Goal: Task Accomplishment & Management: Use online tool/utility

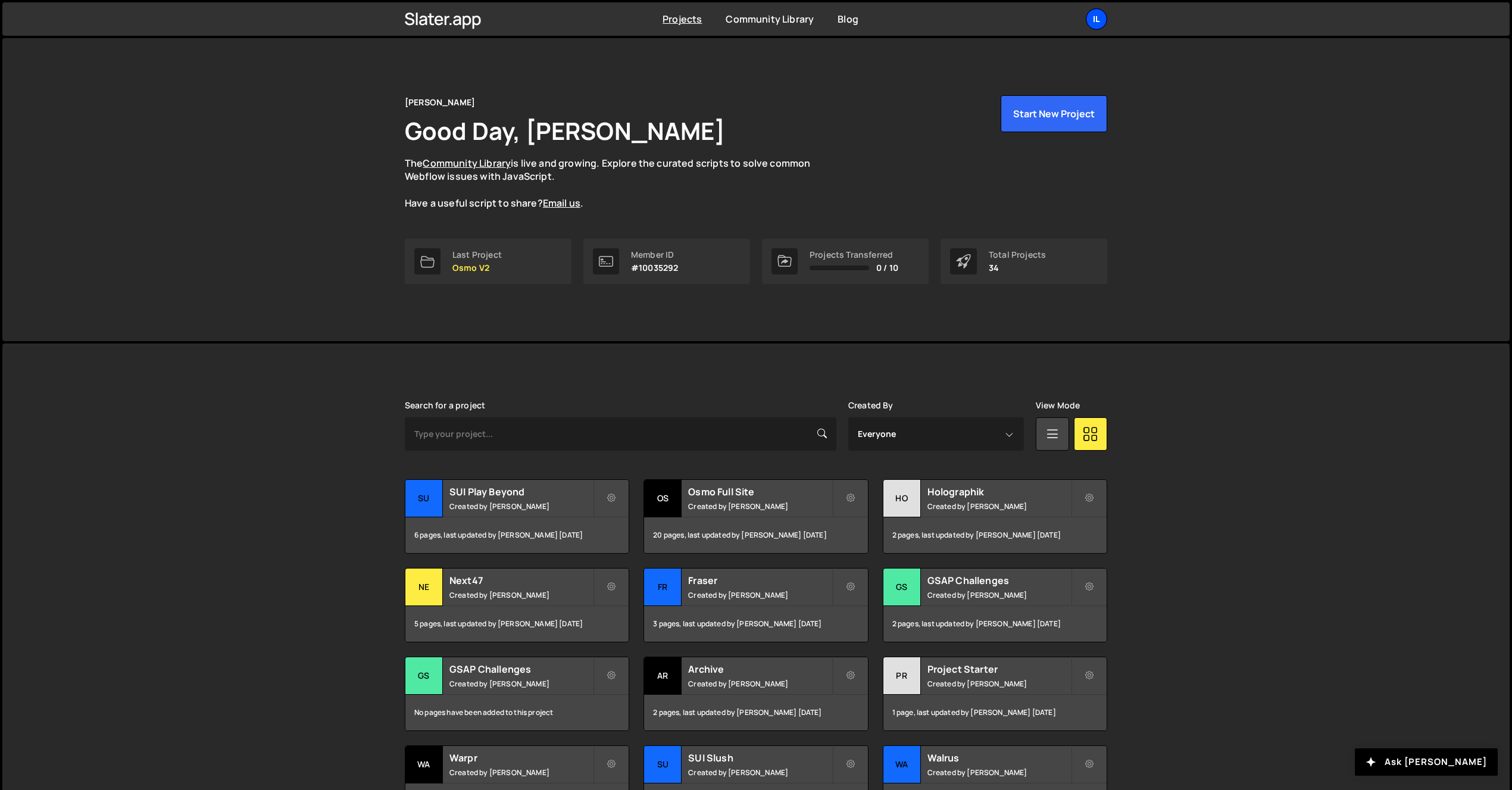
click at [1101, 12] on div "Il" at bounding box center [1097, 19] width 22 height 22
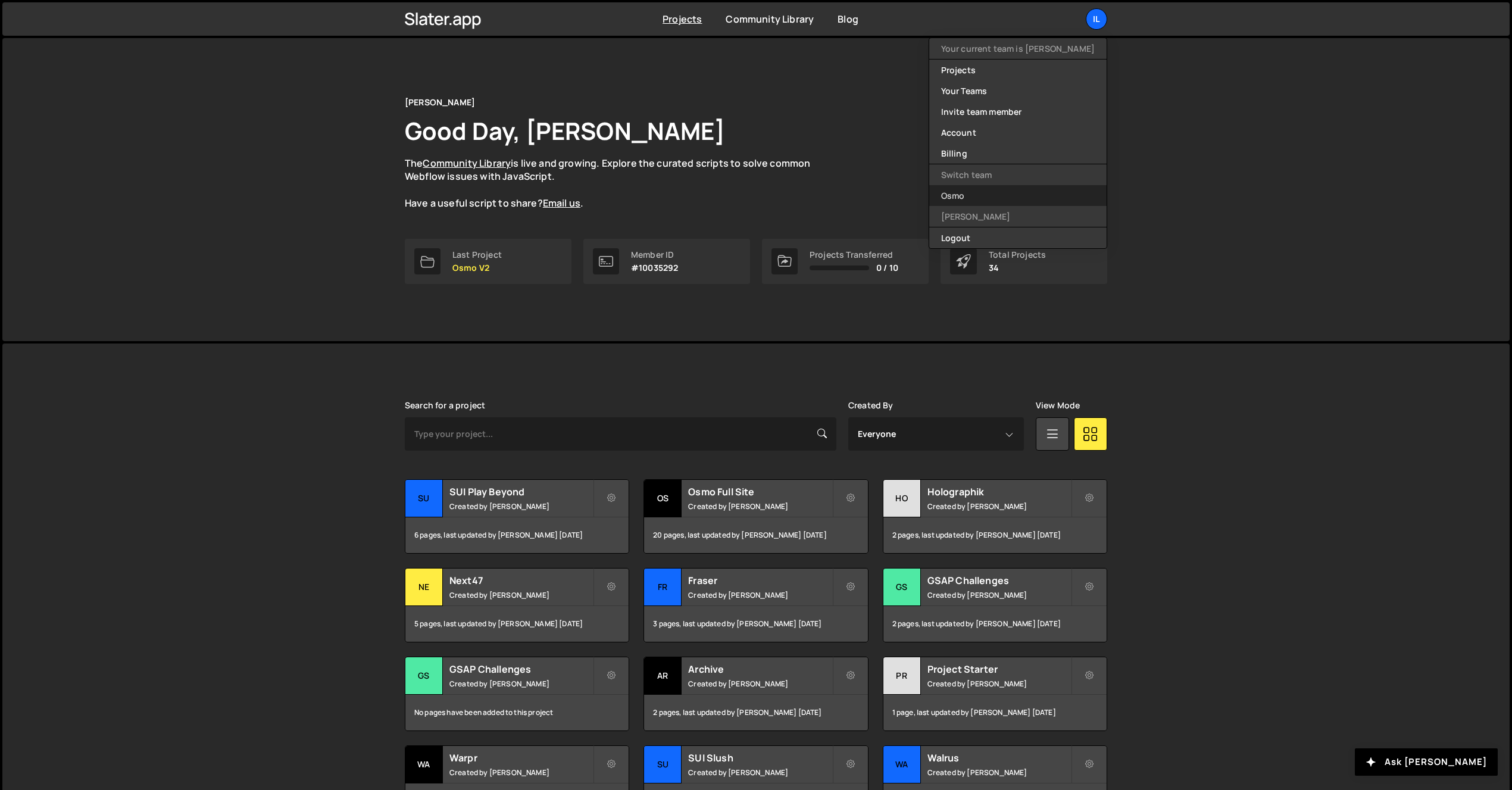
click at [1011, 192] on link "Osmo" at bounding box center [1018, 195] width 177 height 21
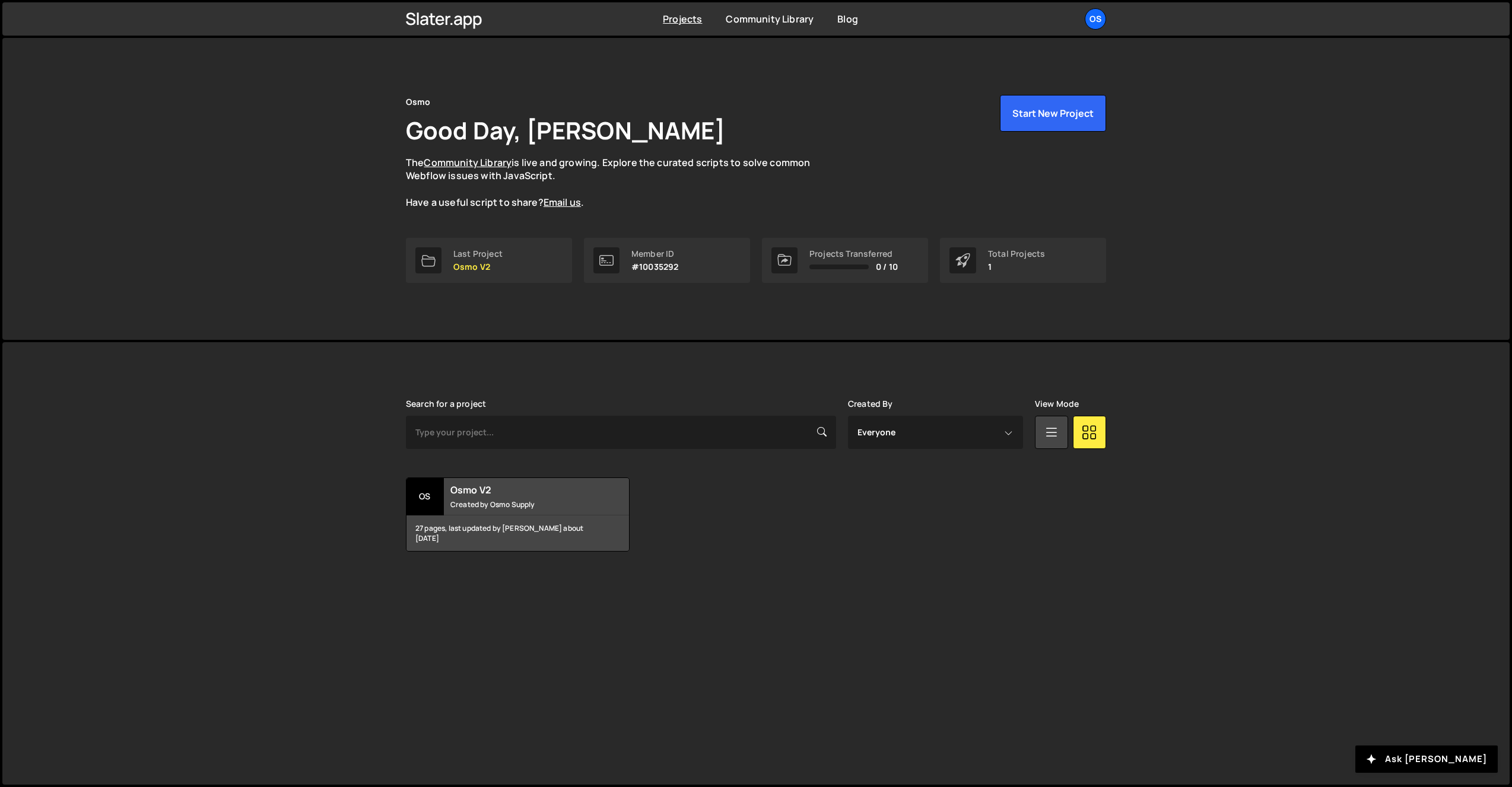
click at [312, 394] on div "[PERSON_NAME] is designed for desktop use. Please use a larger screen to access…" at bounding box center [756, 563] width 1507 height 443
click at [450, 497] on div "Osmo V2 Created by Osmo Supply" at bounding box center [517, 496] width 223 height 37
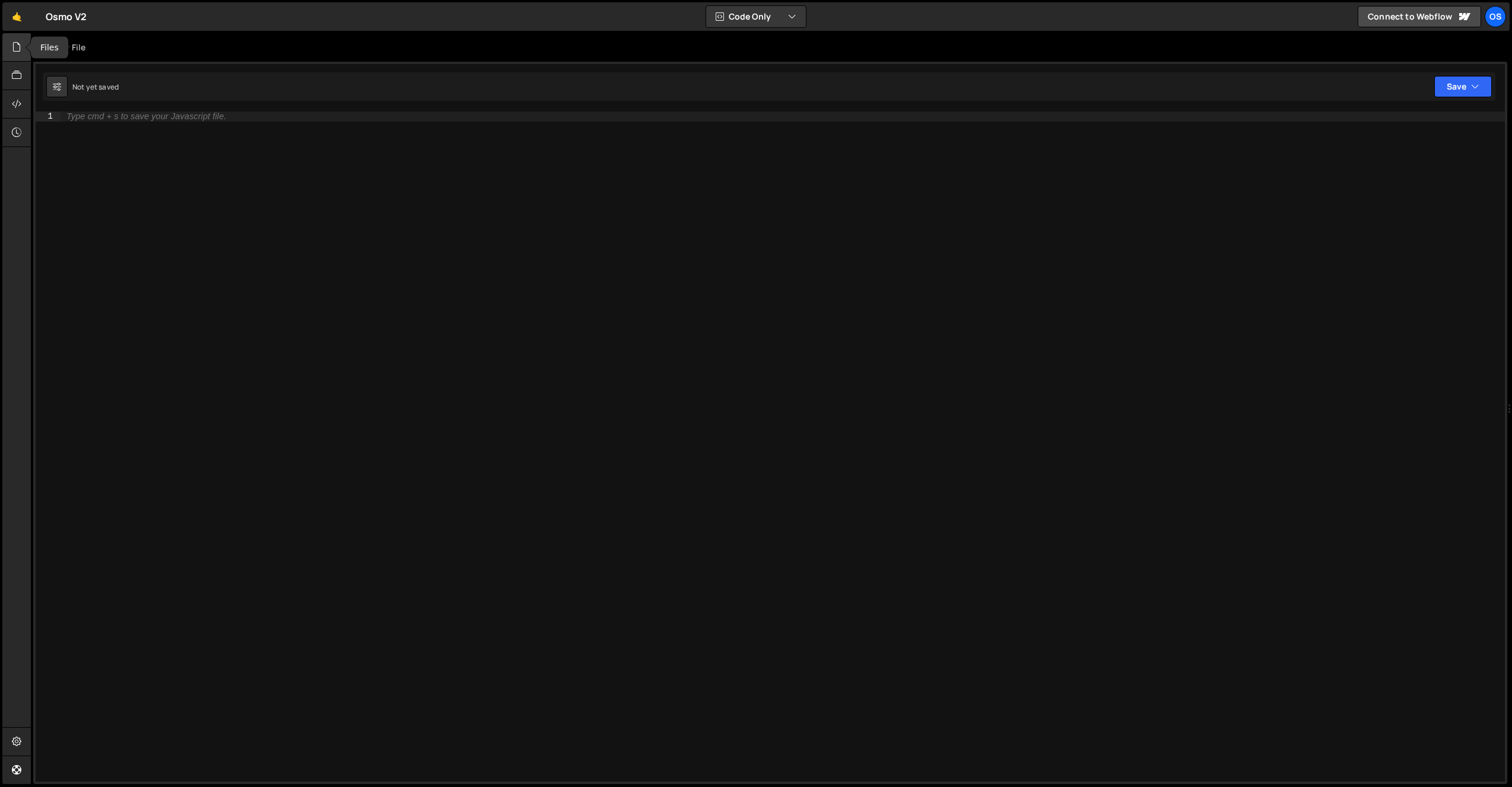
click at [22, 43] on div at bounding box center [17, 48] width 29 height 28
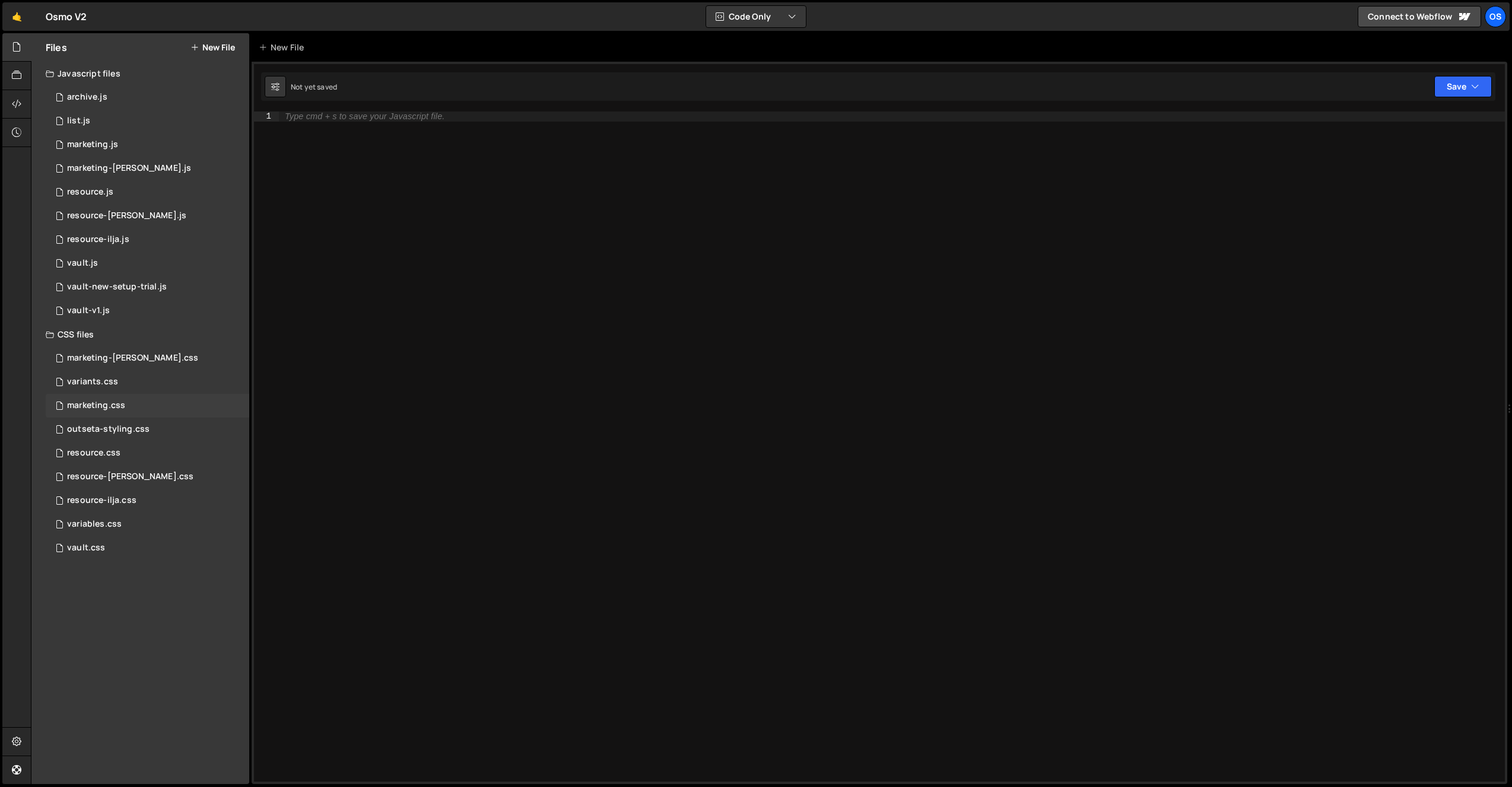
click at [142, 414] on div "marketing.css 0" at bounding box center [148, 405] width 203 height 23
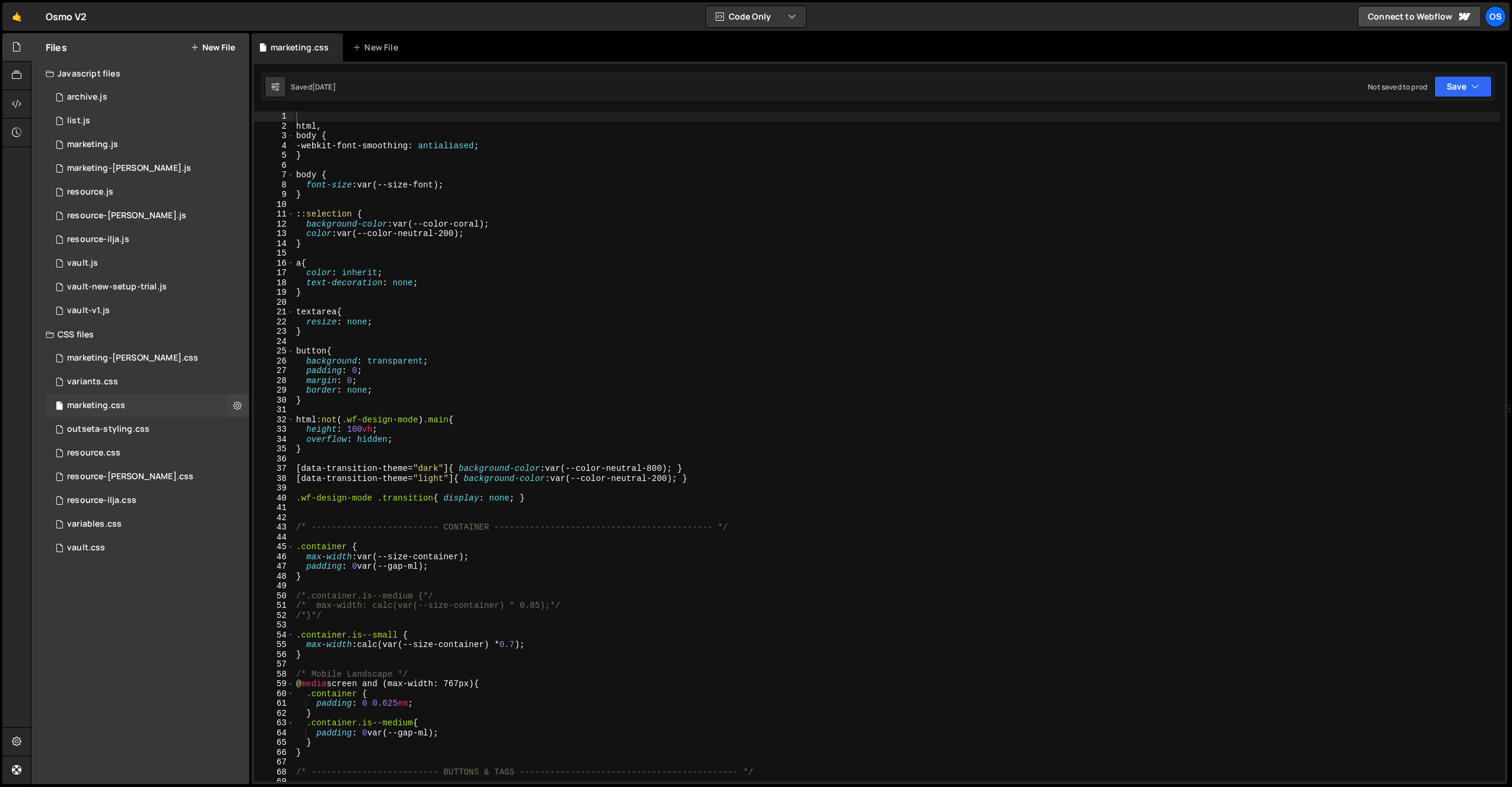
scroll to position [312, 0]
click at [301, 338] on div "html , body { -webkit-font-smoothing : antialiased ; } body { font-size : var(-…" at bounding box center [897, 456] width 1206 height 689
click at [674, 343] on div "html , body { -webkit-font-smoothing : antialiased ; } body { font-size : var(-…" at bounding box center [897, 456] width 1206 height 689
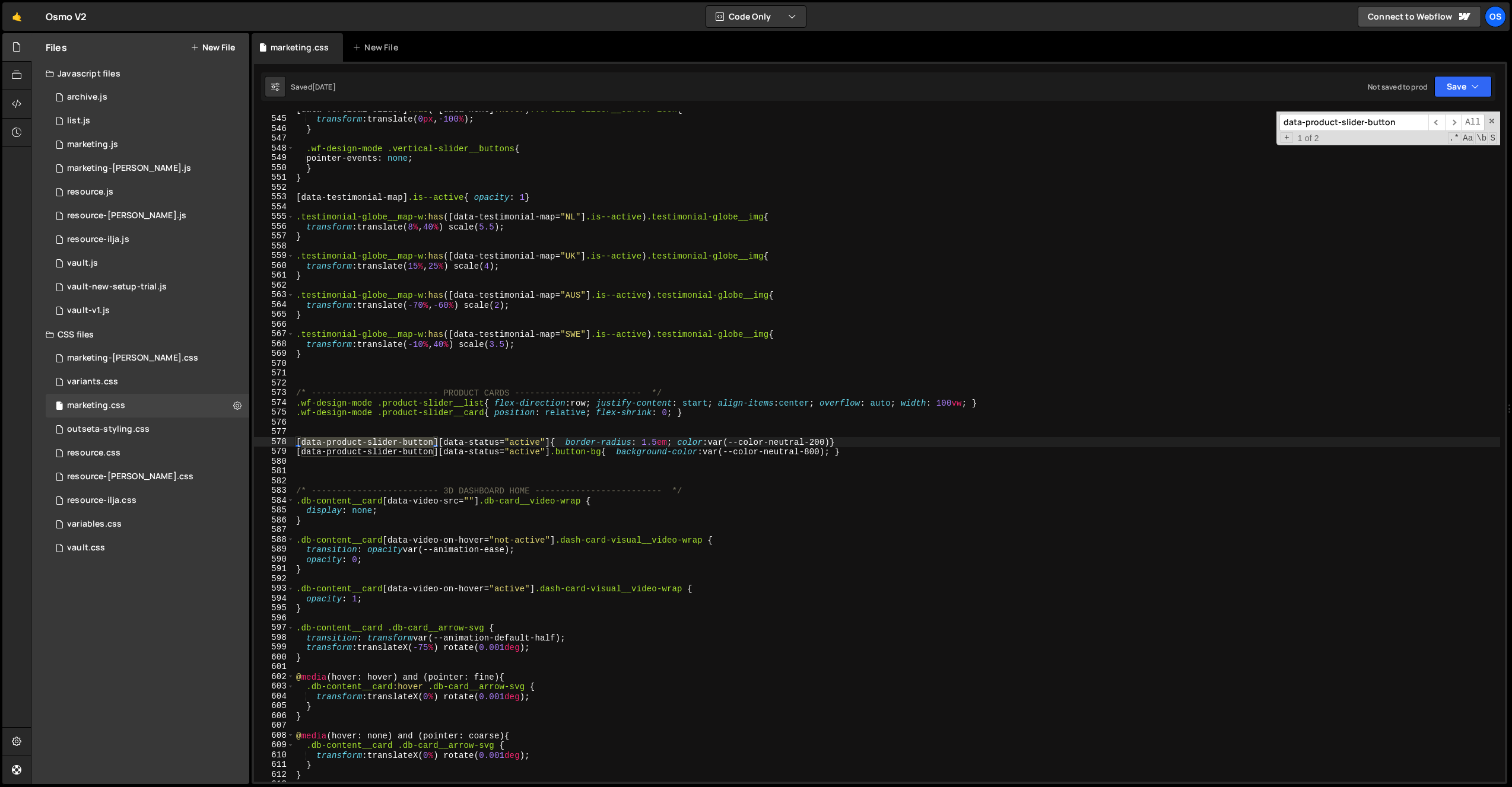
type input "data-product-slider-button"
click at [133, 380] on div "variants.css 0" at bounding box center [148, 382] width 203 height 23
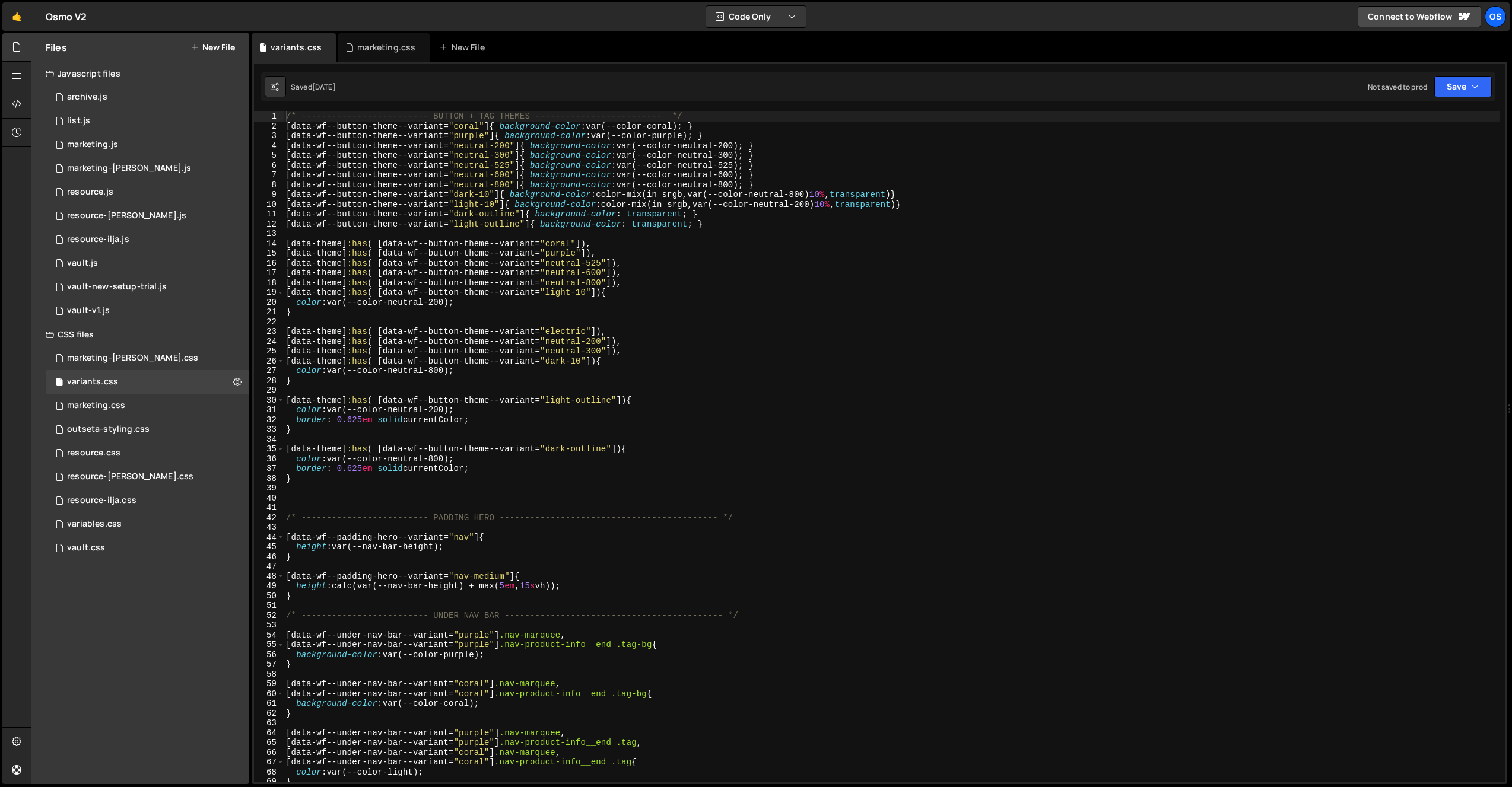
type textarea "[data-wf--button-theme--variant="light-outline"]{ background-color: transparent…"
drag, startPoint x: 443, startPoint y: 226, endPoint x: 291, endPoint y: 225, distance: 152.0
click at [291, 225] on div "/* ------------------------- BUTTON + TAG THEMES ------------------------- */ […" at bounding box center [892, 456] width 1216 height 689
click at [339, 48] on div "marketing.css" at bounding box center [384, 48] width 92 height 28
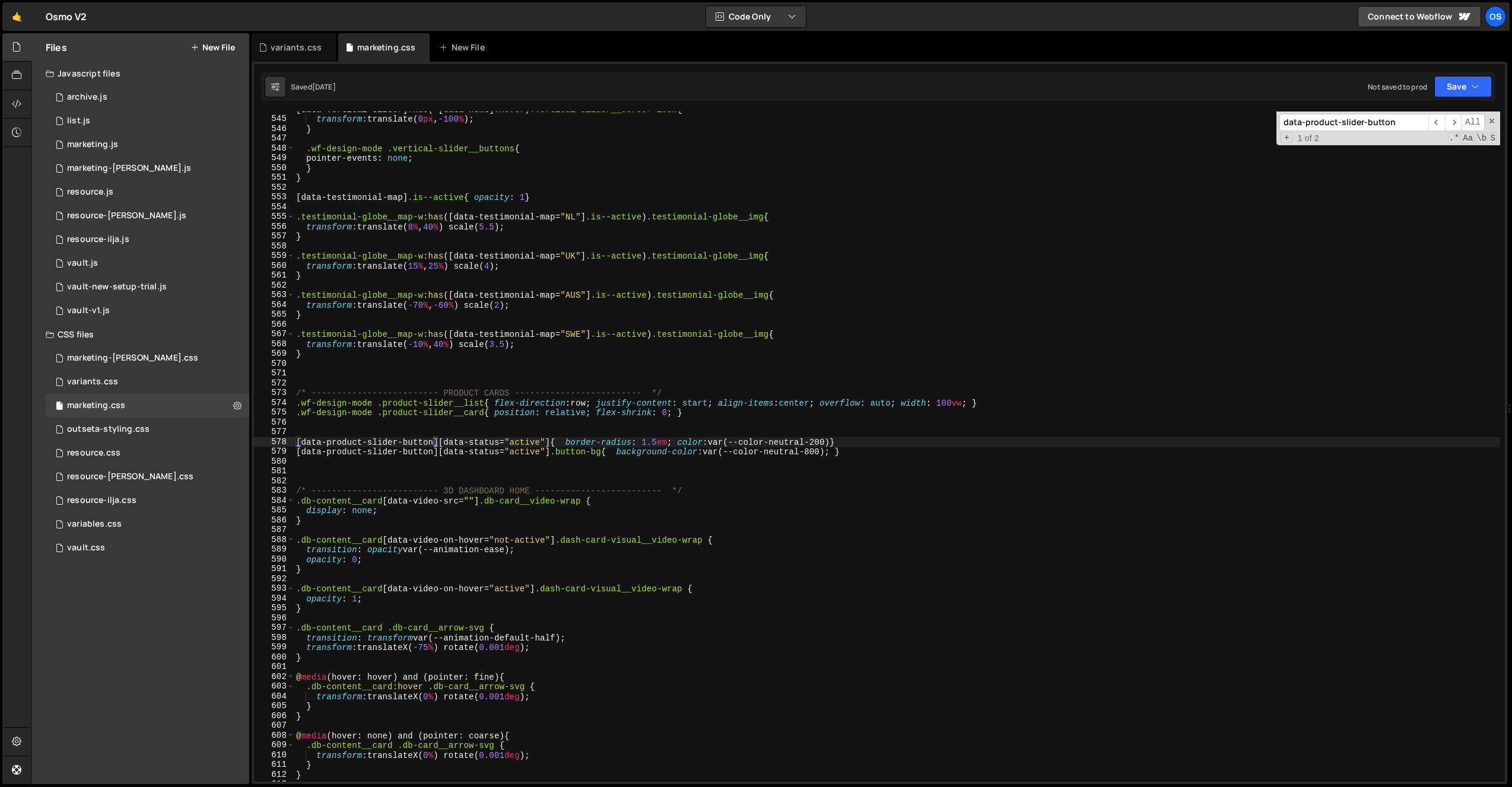
scroll to position [312, 0]
drag, startPoint x: 555, startPoint y: 455, endPoint x: 609, endPoint y: 458, distance: 54.1
click at [608, 454] on div "[ data-vertical-slider ] :has ( [ data-next ] :hover ) .vertical-slider__cursor…" at bounding box center [897, 449] width 1206 height 689
paste textarea "data-wf--button-theme--variant"
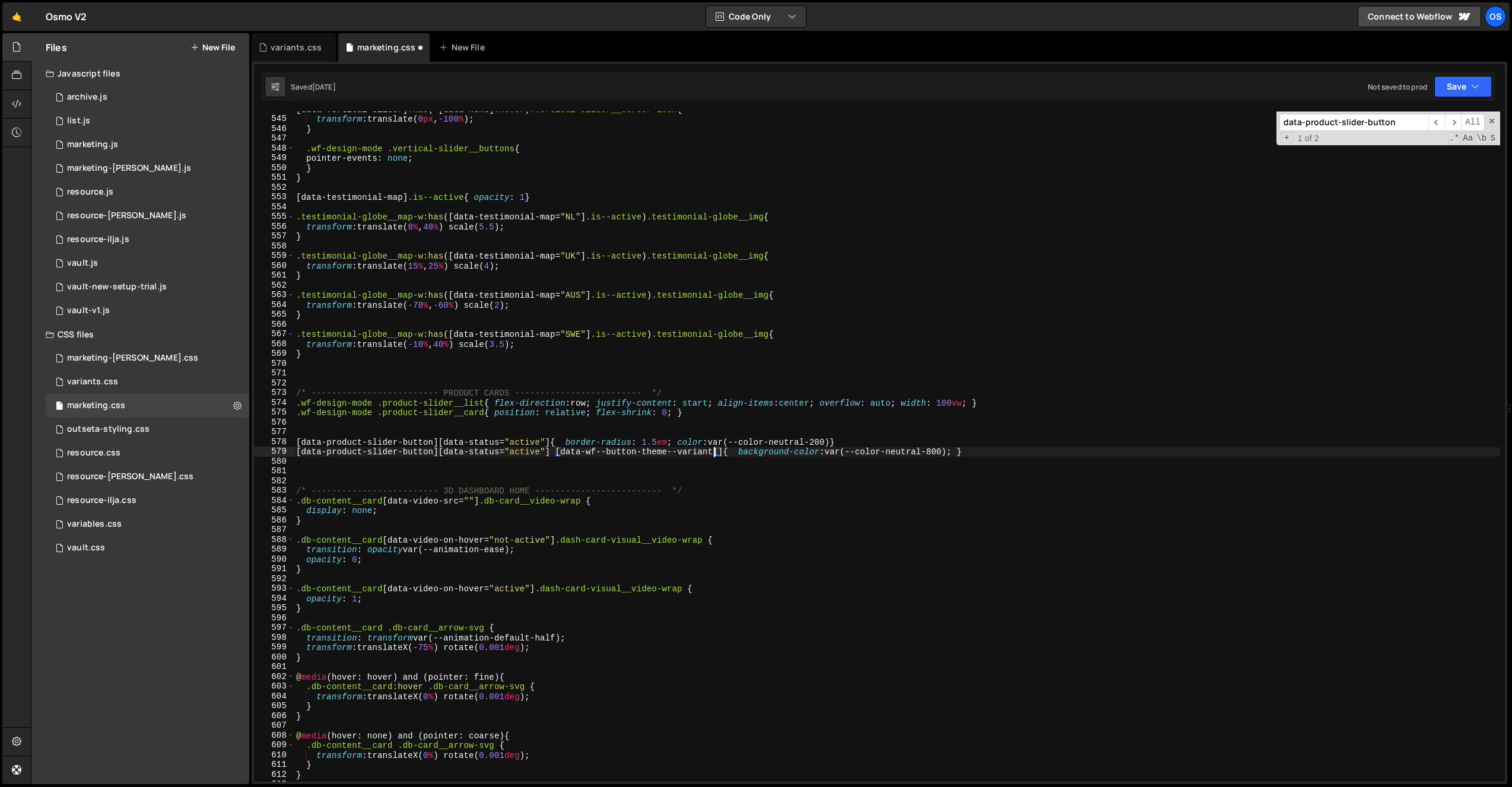
type textarea "[data-product-slider-button][data-status="active"] [data-wf--button-theme--vari…"
click at [750, 463] on div "[ data-vertical-slider ] :has ( [ data-next ] :hover ) .vertical-slider__cursor…" at bounding box center [897, 449] width 1206 height 689
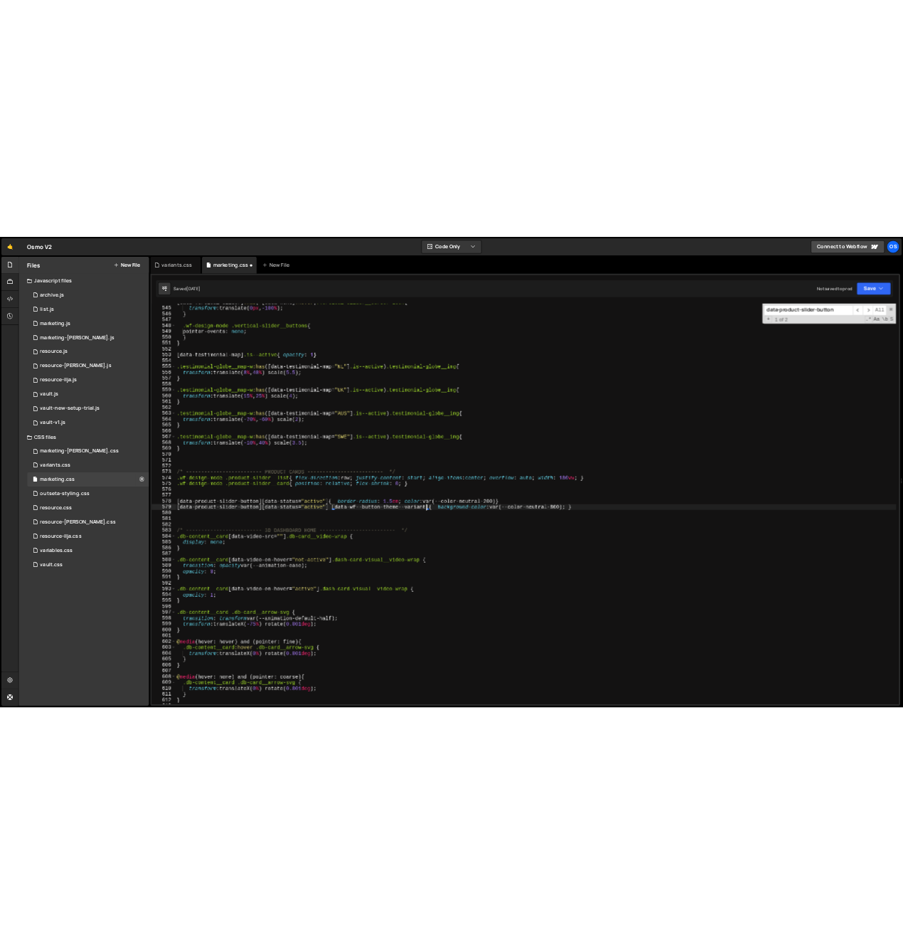
scroll to position [0, 0]
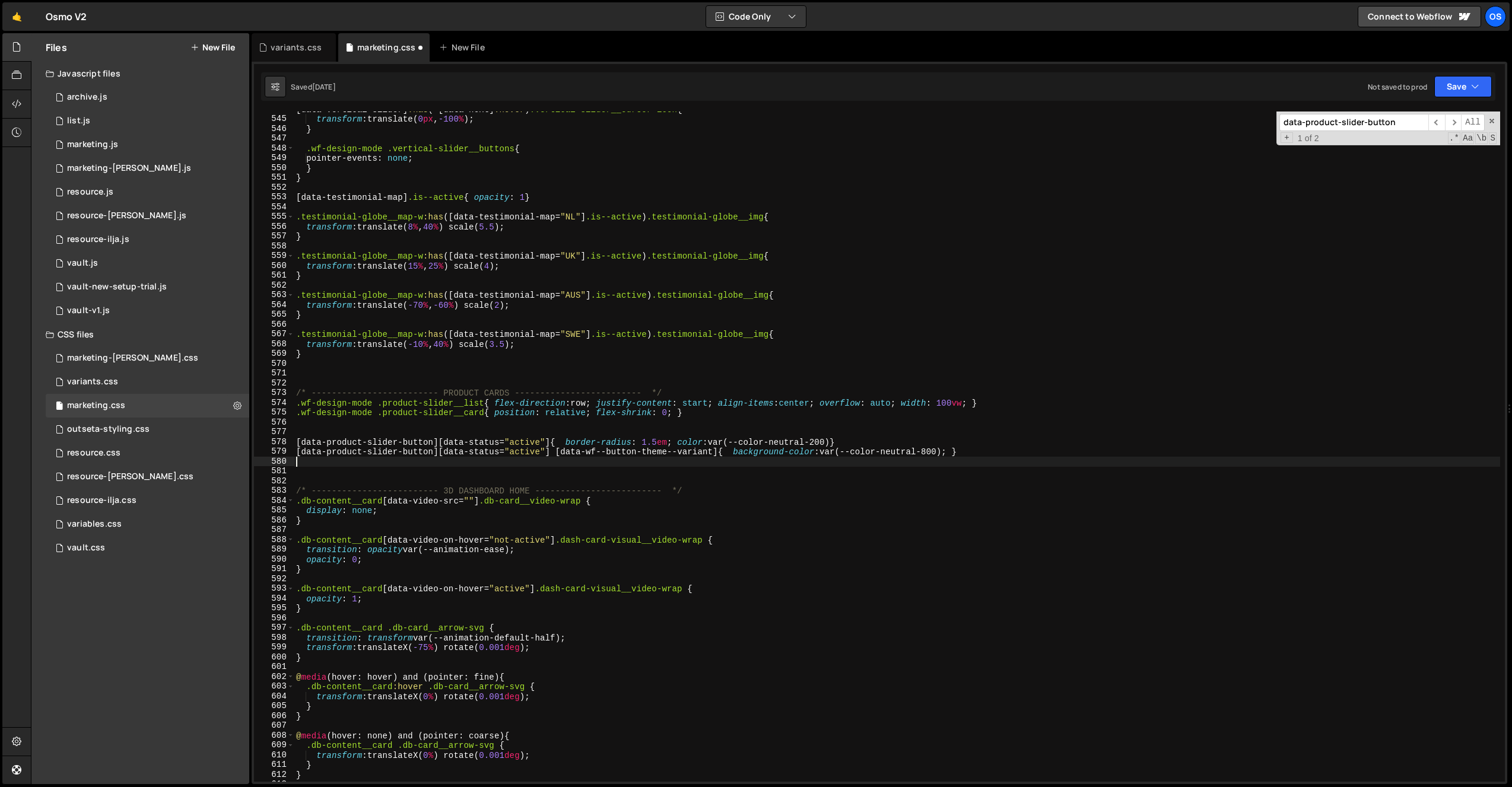
click at [729, 459] on div "[ data-vertical-slider ] :has ( [ data-next ] :hover ) .vertical-slider__cursor…" at bounding box center [897, 449] width 1206 height 689
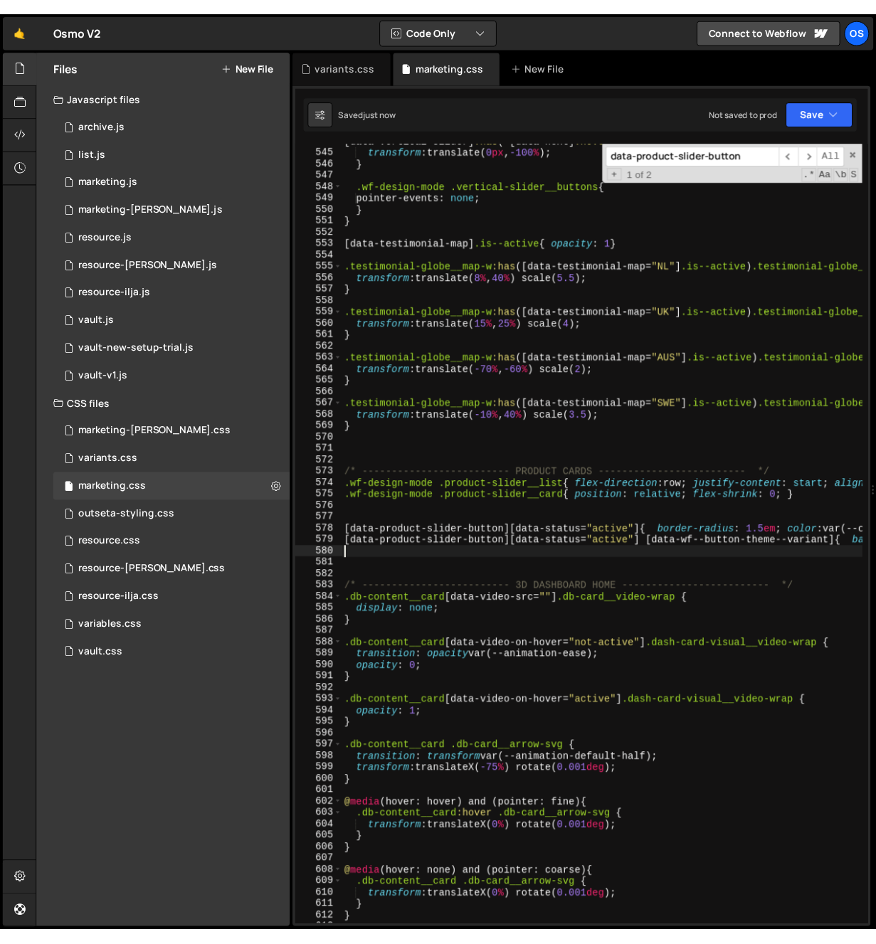
scroll to position [6488, 0]
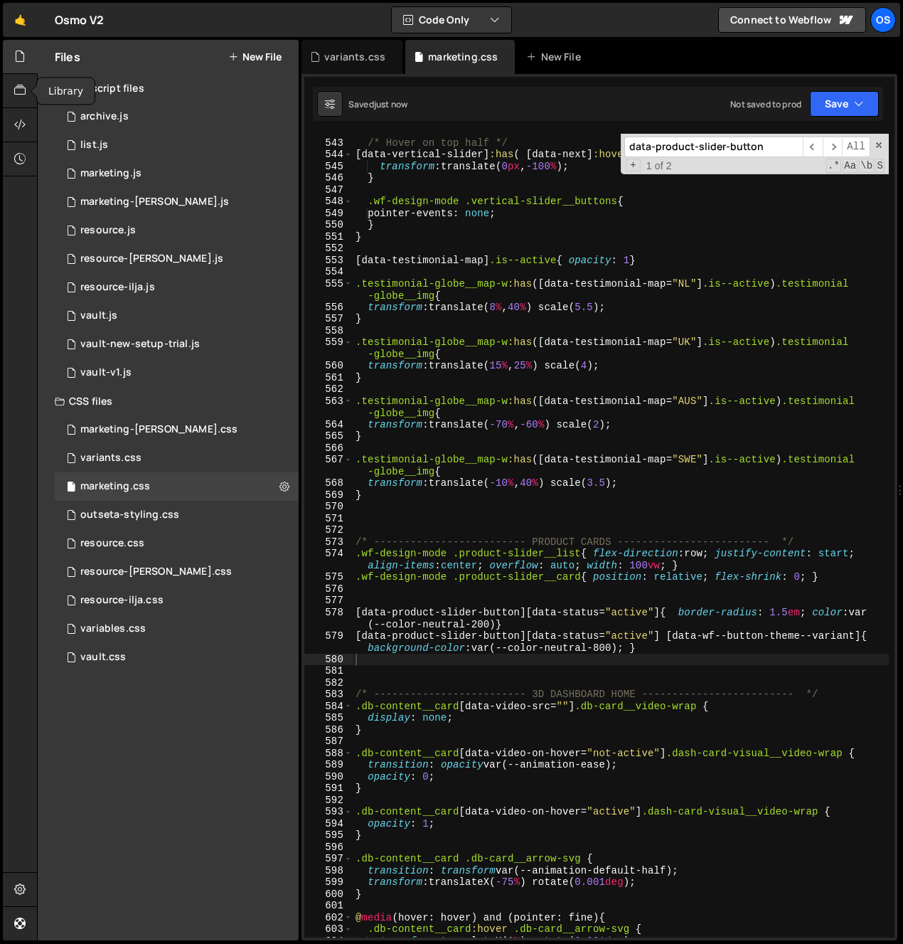
click at [19, 60] on icon at bounding box center [19, 56] width 11 height 16
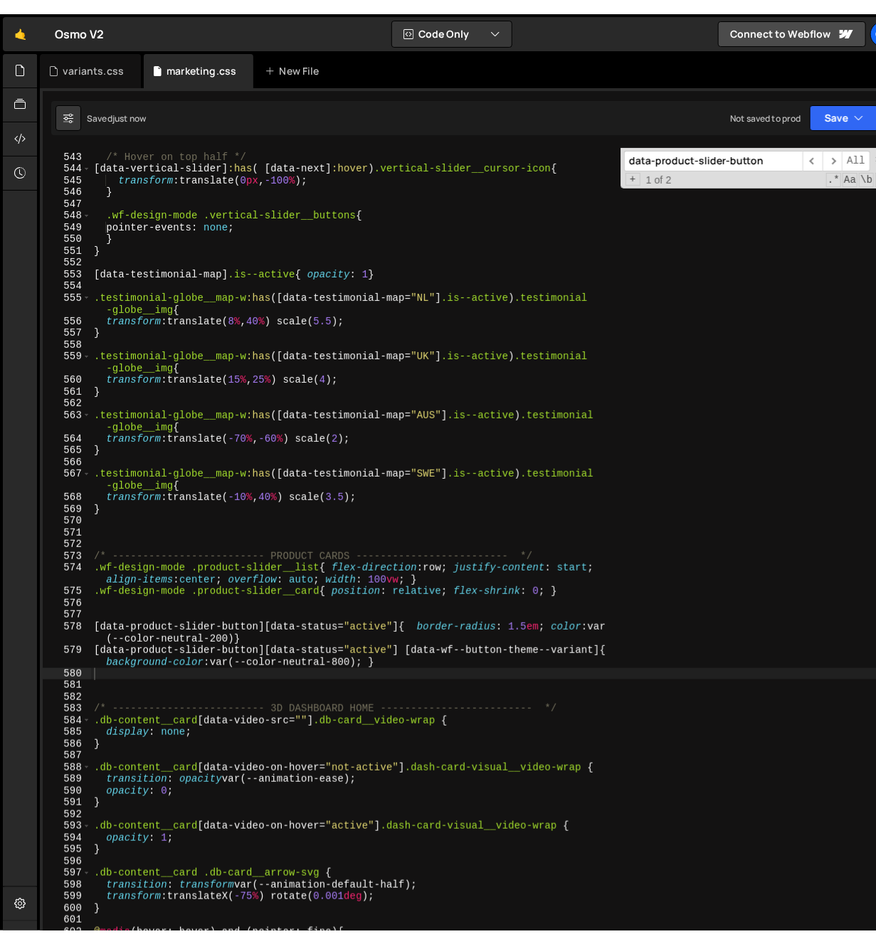
scroll to position [6430, 0]
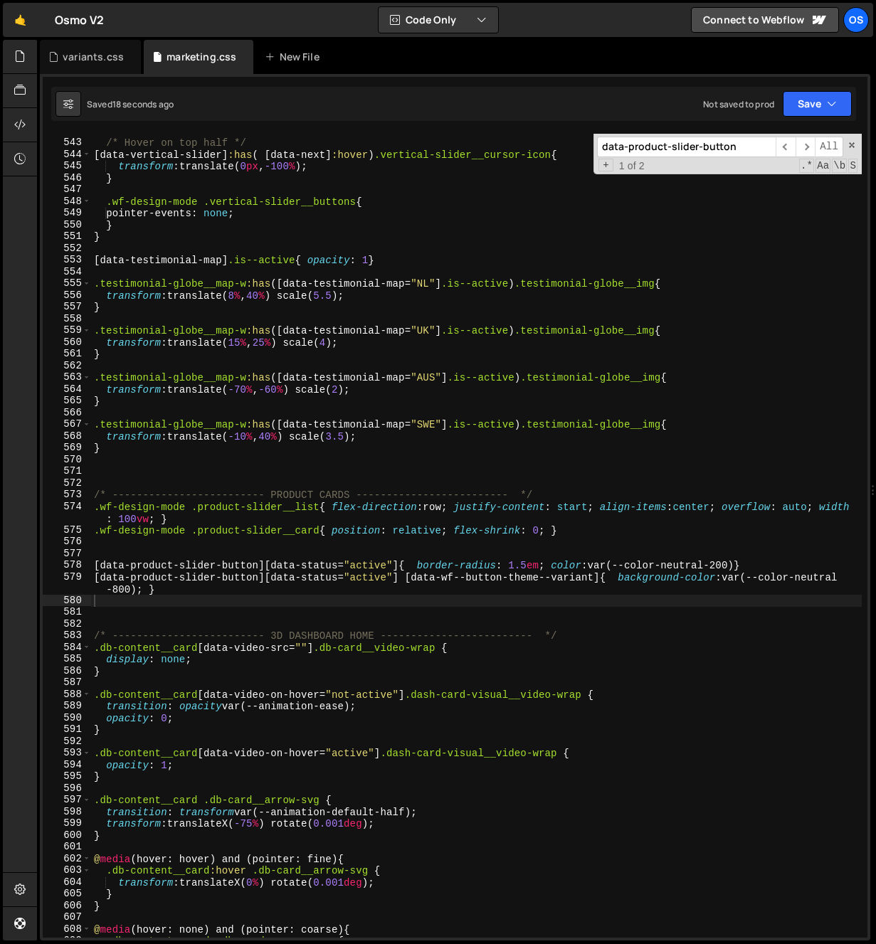
click at [226, 267] on div "/* Hover on top half */ [ data-vertical-slider ] :has ( [ data-next ] :hover ) …" at bounding box center [476, 538] width 770 height 827
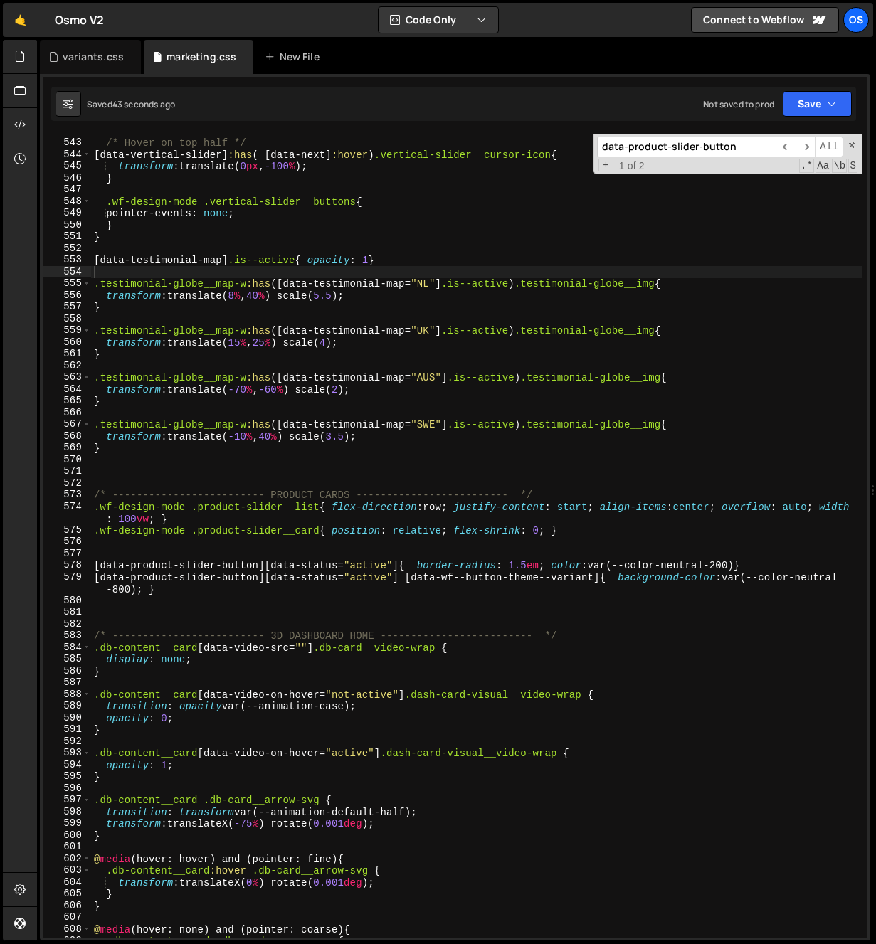
click at [624, 581] on div "/* Hover on top half */ [ data-vertical-slider ] :has ( [ data-next ] :hover ) …" at bounding box center [476, 538] width 770 height 827
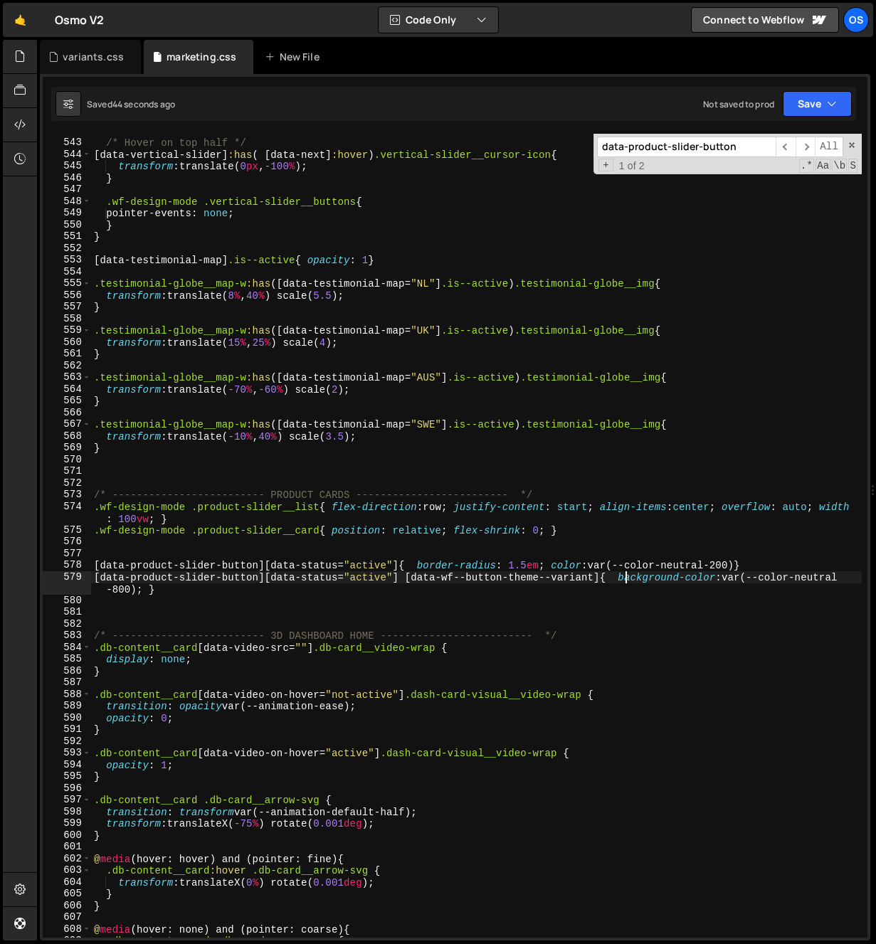
click at [741, 566] on div "/* Hover on top half */ [ data-vertical-slider ] :has ( [ data-next ] :hover ) …" at bounding box center [476, 538] width 770 height 827
click at [730, 507] on div "/* Hover on top half */ [ data-vertical-slider ] :has ( [ data-next ] :hover ) …" at bounding box center [476, 538] width 770 height 827
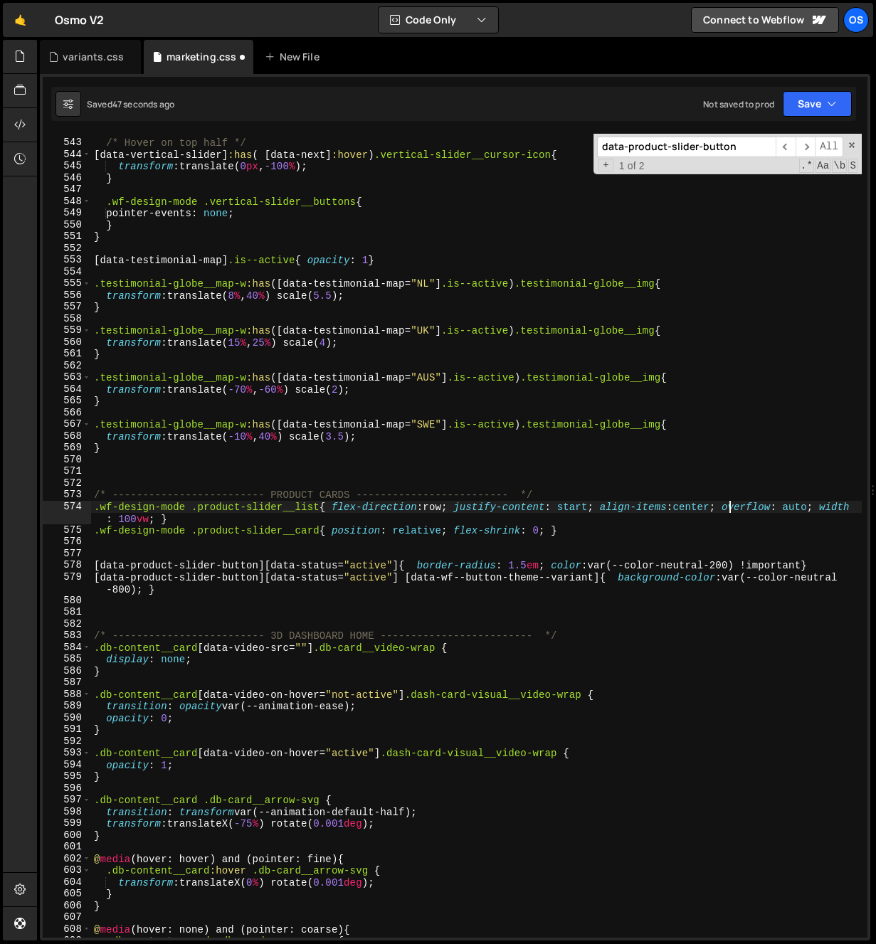
click at [208, 517] on div "/* Hover on top half */ [ data-vertical-slider ] :has ( [ data-next ] :hover ) …" at bounding box center [476, 538] width 770 height 827
click at [202, 422] on div "/* Hover on top half */ [ data-vertical-slider ] :has ( [ data-next ] :hover ) …" at bounding box center [476, 538] width 770 height 827
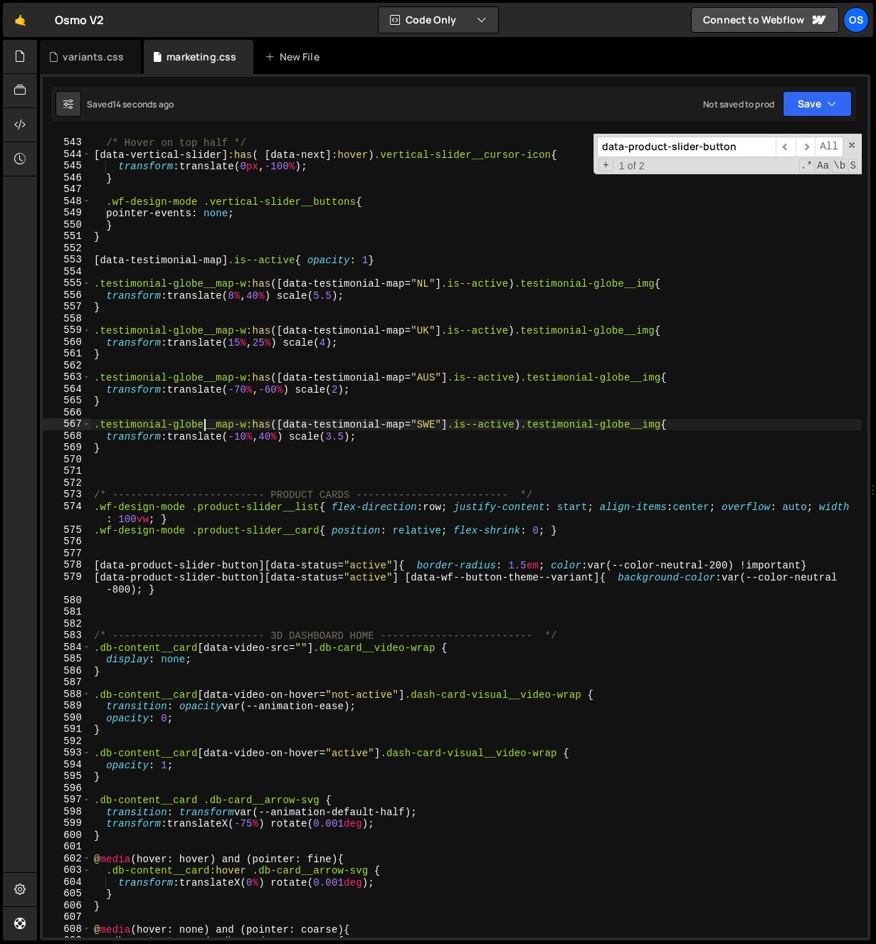
scroll to position [0, 41]
click at [308, 578] on div "/* Hover on top half */ [ data-vertical-slider ] :has ( [ data-next ] :hover ) …" at bounding box center [476, 538] width 770 height 827
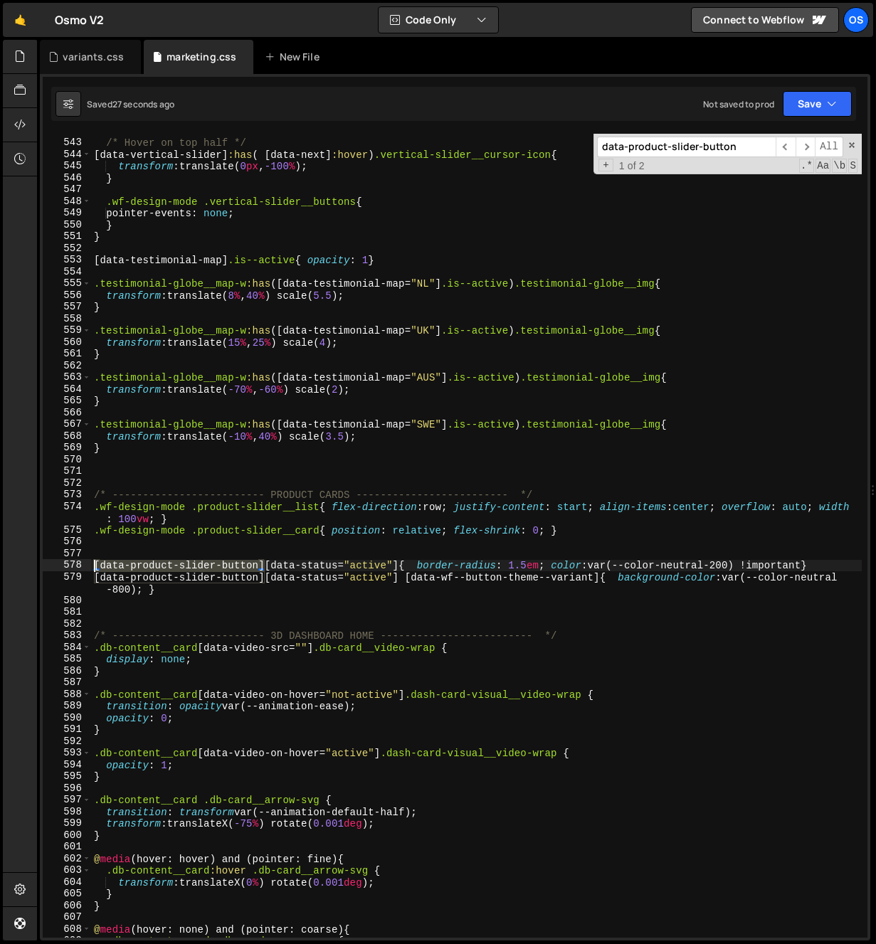
drag, startPoint x: 265, startPoint y: 567, endPoint x: 59, endPoint y: 564, distance: 206.3
click at [59, 564] on div "[data-product-slider-button][data-status="active"] [data-wf--button-theme--vari…" at bounding box center [455, 536] width 825 height 804
type textarea "[data-product-slider-button][data-status="active"]{ border-radius: 1.5em; color…"
click at [177, 602] on div "/* Hover on top half */ [ data-vertical-slider ] :has ( [ data-next ] :hover ) …" at bounding box center [476, 538] width 770 height 827
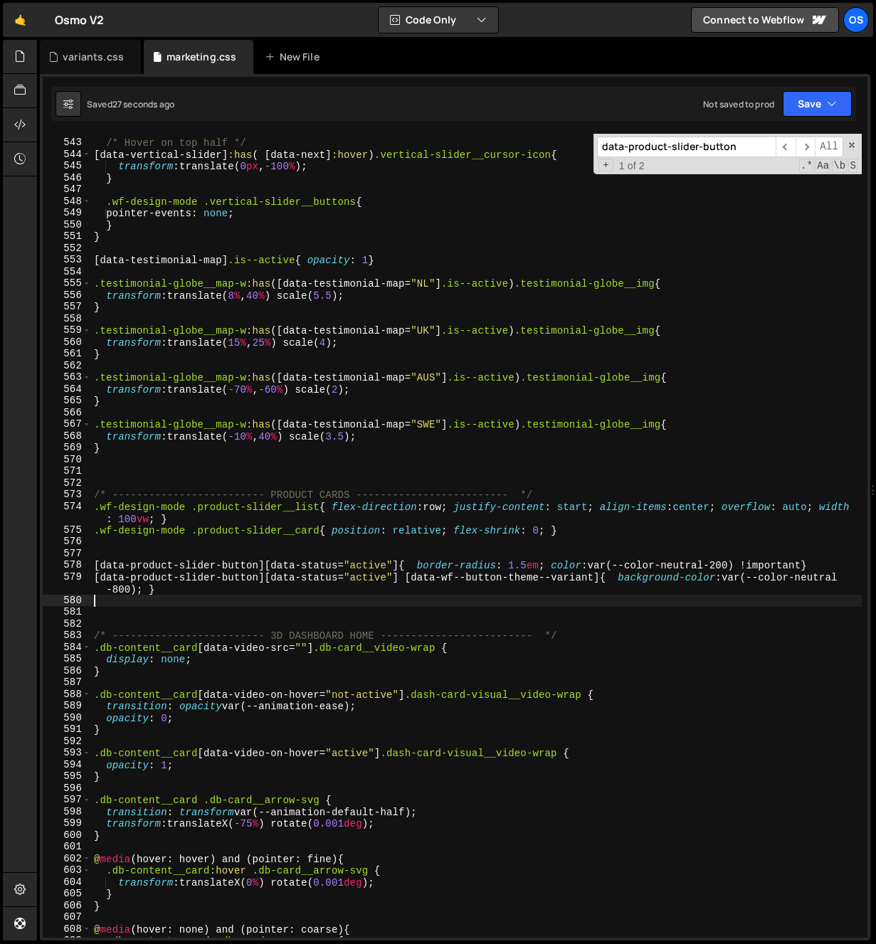
scroll to position [0, 0]
paste textarea "[data-product-slider-button]"
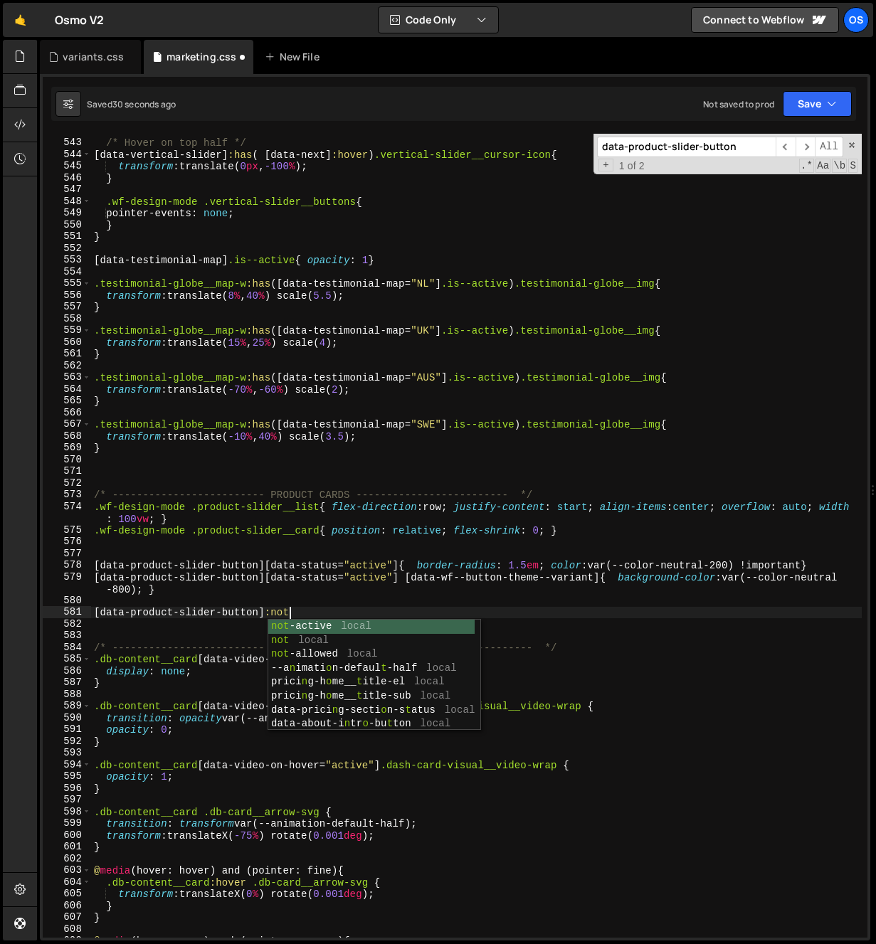
scroll to position [0, 13]
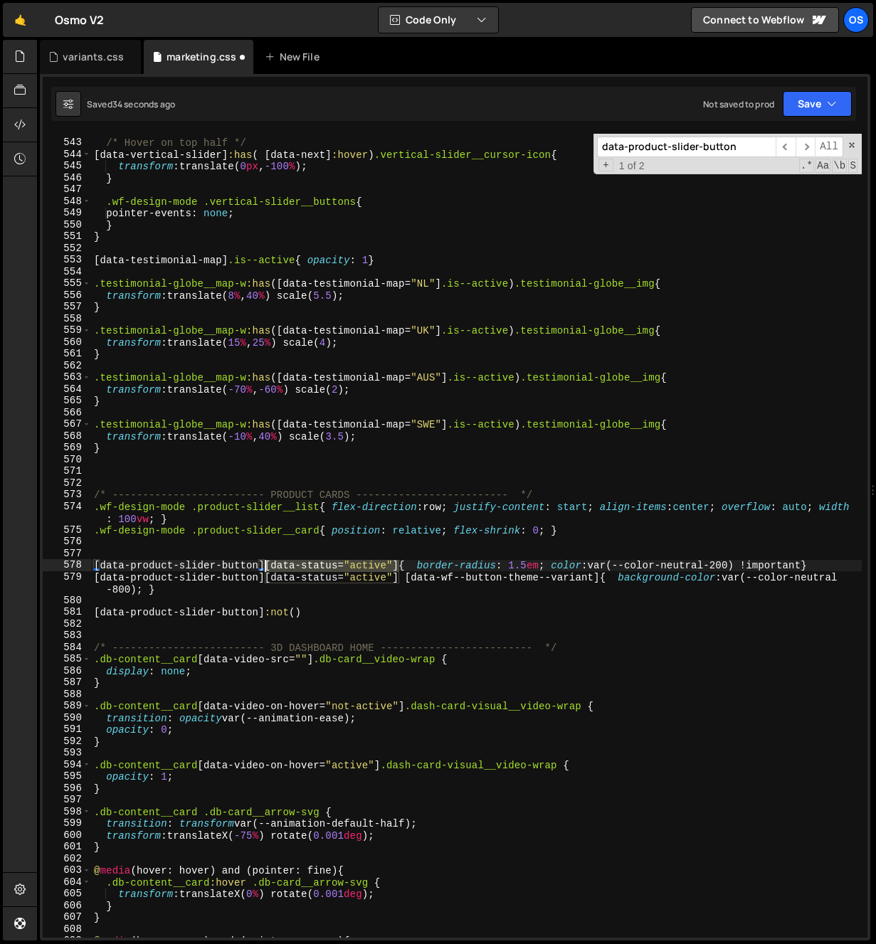
drag, startPoint x: 399, startPoint y: 566, endPoint x: 266, endPoint y: 566, distance: 133.0
click at [266, 566] on div "/* Hover on top half */ [ data-vertical-slider ] :has ( [ data-next ] :hover ) …" at bounding box center [476, 538] width 770 height 827
click at [296, 609] on div "/* Hover on top half */ [ data-vertical-slider ] :has ( [ data-next ] :hover ) …" at bounding box center [476, 538] width 770 height 827
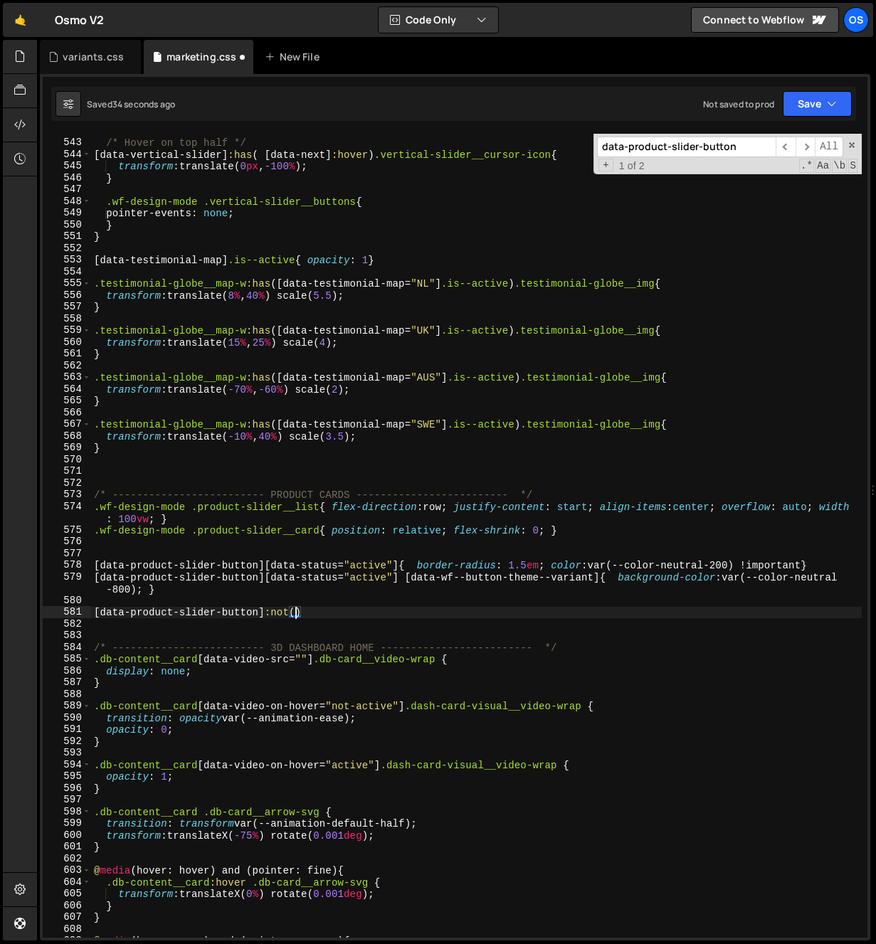
paste textarea "[data-status="active"]"
type textarea "[data-product-slider-button]:not([data-status="active"])"
click at [417, 621] on div "/* Hover on top half */ [ data-vertical-slider ] :has ( [ data-next ] :hover ) …" at bounding box center [476, 538] width 770 height 827
click at [464, 613] on div "/* Hover on top half */ [ data-vertical-slider ] :has ( [ data-next ] :hover ) …" at bounding box center [476, 538] width 770 height 827
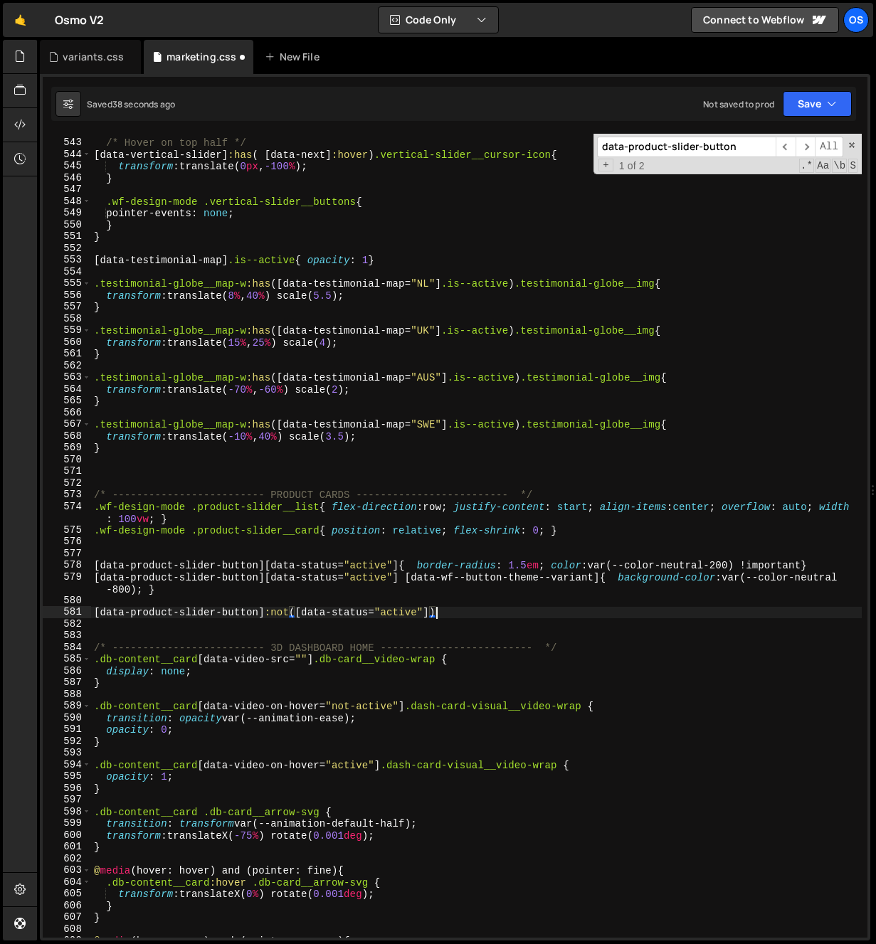
click at [461, 613] on div "/* Hover on top half */ [ data-vertical-slider ] :has ( [ data-next ] :hover ) …" at bounding box center [476, 538] width 770 height 827
type textarea "[data-product-slider-button]:not([data-status="active"]){}"
click at [523, 627] on div "/* Hover on top half */ [ data-vertical-slider ] :has ( [ data-next ] :hover ) …" at bounding box center [476, 538] width 770 height 827
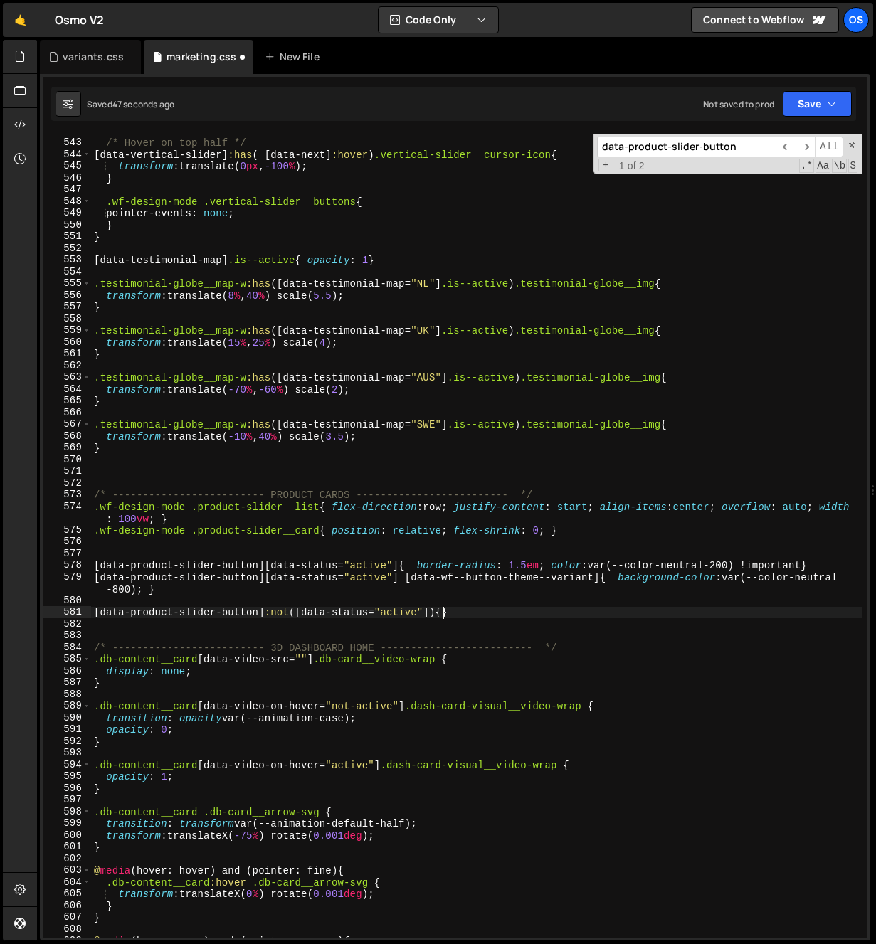
click at [443, 613] on div "/* Hover on top half */ [ data-vertical-slider ] :has ( [ data-next ] :hover ) …" at bounding box center [476, 538] width 770 height 827
paste textarea "var(--color-neutral-800)"
type textarea "[data-product-slider-button]:not([data-status="active"]){ color: var(--color-ne…"
drag, startPoint x: 675, startPoint y: 611, endPoint x: 78, endPoint y: 613, distance: 597.6
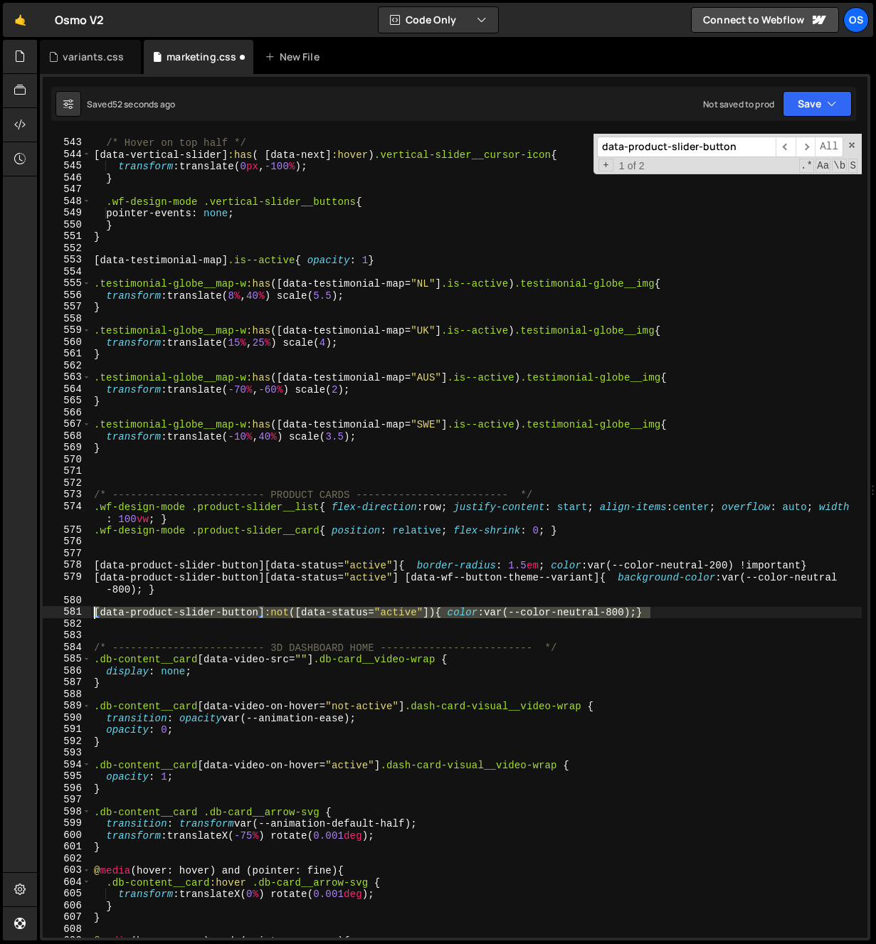
click at [73, 609] on div "[data-product-slider-button]:not([data-status="active"]){ color: var(--color-ne…" at bounding box center [455, 536] width 825 height 804
click at [115, 620] on div "/* Hover on top half */ [ data-vertical-slider ] :has ( [ data-next ] :hover ) …" at bounding box center [476, 538] width 770 height 827
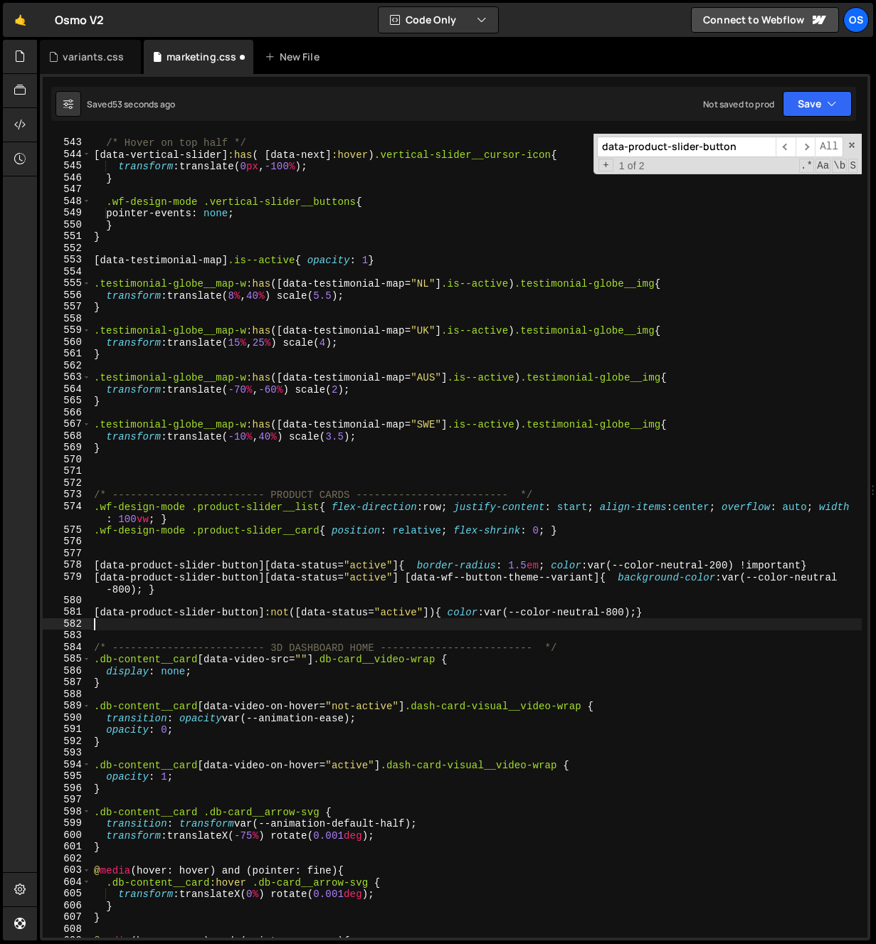
scroll to position [0, 0]
paste textarea "[data-product-slider-button]:not([data-status="active"]){ color: var(--color-ne…"
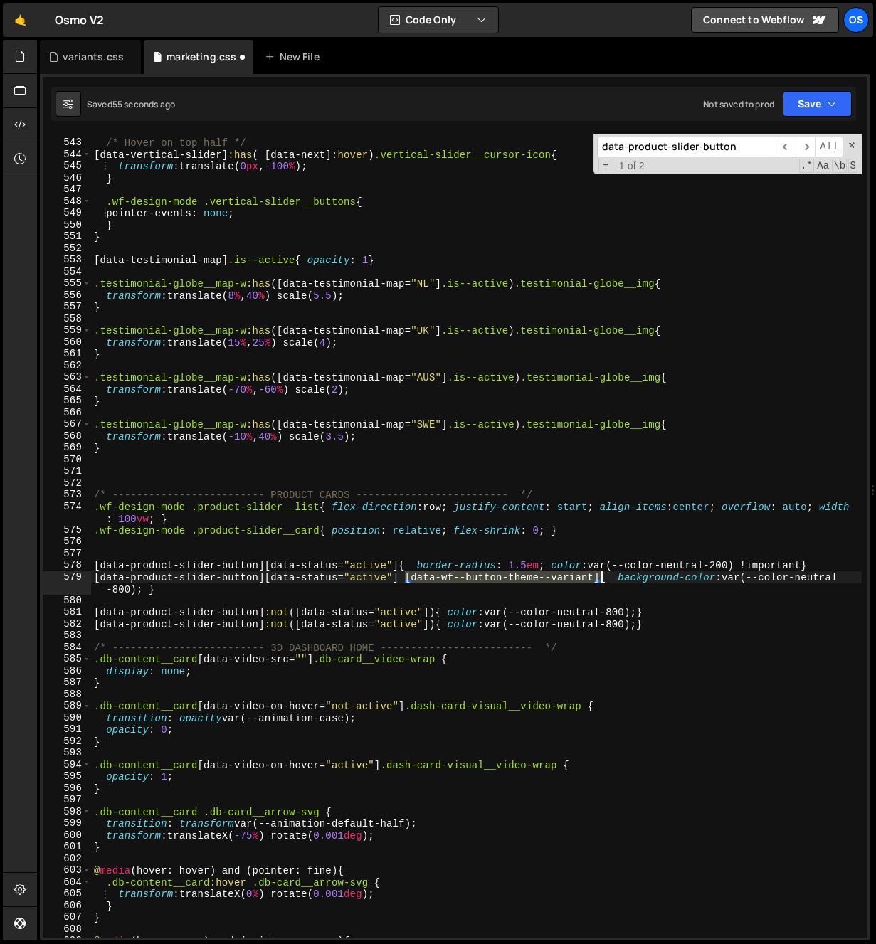
drag, startPoint x: 405, startPoint y: 576, endPoint x: 602, endPoint y: 577, distance: 197.1
click at [602, 577] on div "/* Hover on top half */ [ data-vertical-slider ] :has ( [ data-next ] :hover ) …" at bounding box center [476, 538] width 770 height 827
click at [438, 625] on div "/* Hover on top half */ [ data-vertical-slider ] :has ( [ data-next ] :hover ) …" at bounding box center [476, 538] width 770 height 827
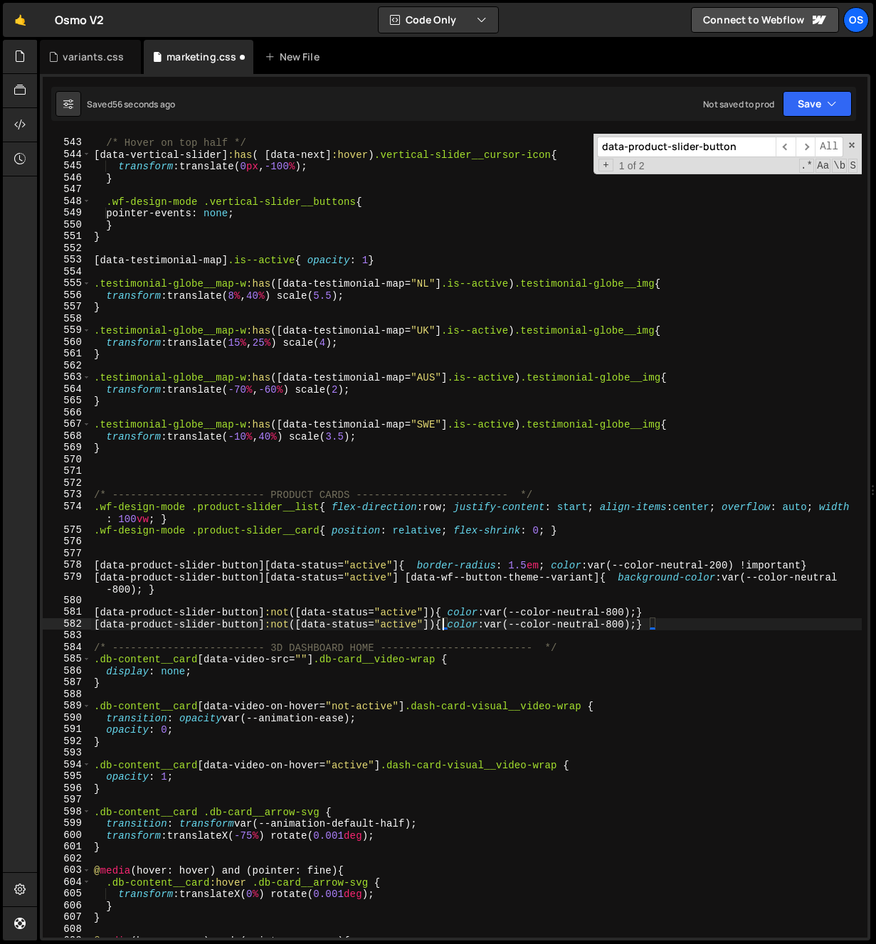
scroll to position [0, 24]
paste textarea "[data-wf--button-theme--variant]"
click at [664, 625] on div "/* Hover on top half */ [ data-vertical-slider ] :has ( [ data-next ] :hover ) …" at bounding box center [476, 538] width 770 height 827
type textarea "[data-product-slider-button]:not([data-status="active"]) [data-wf--button-theme…"
click at [615, 641] on div "/* Hover on top half */ [ data-vertical-slider ] :has ( [ data-next ] :hover ) …" at bounding box center [476, 538] width 770 height 827
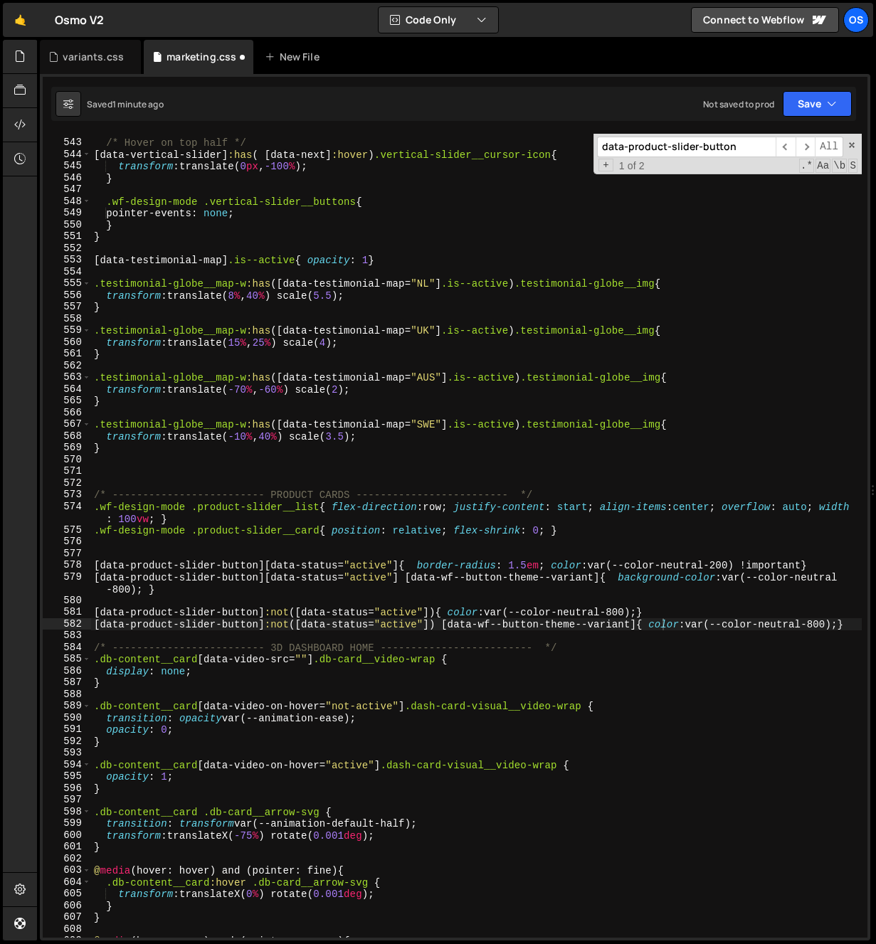
scroll to position [0, 0]
click at [662, 625] on div "/* Hover on top half */ [ data-vertical-slider ] :has ( [ data-next ] :hover ) …" at bounding box center [476, 538] width 770 height 827
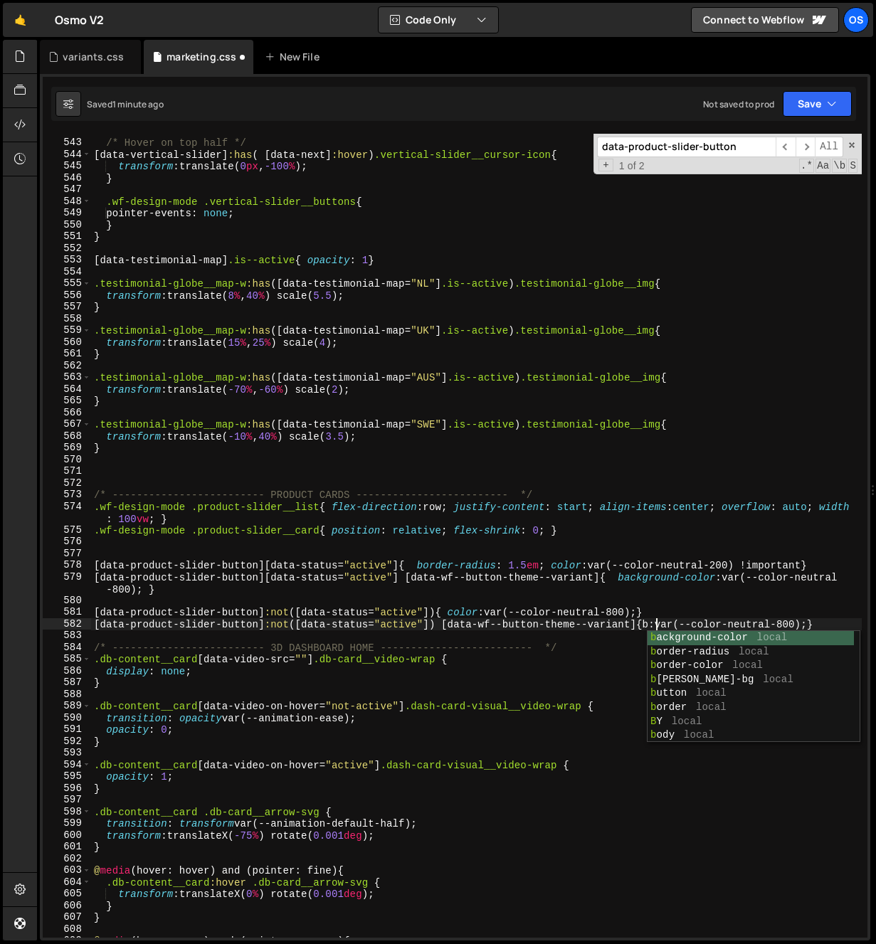
scroll to position [0, 40]
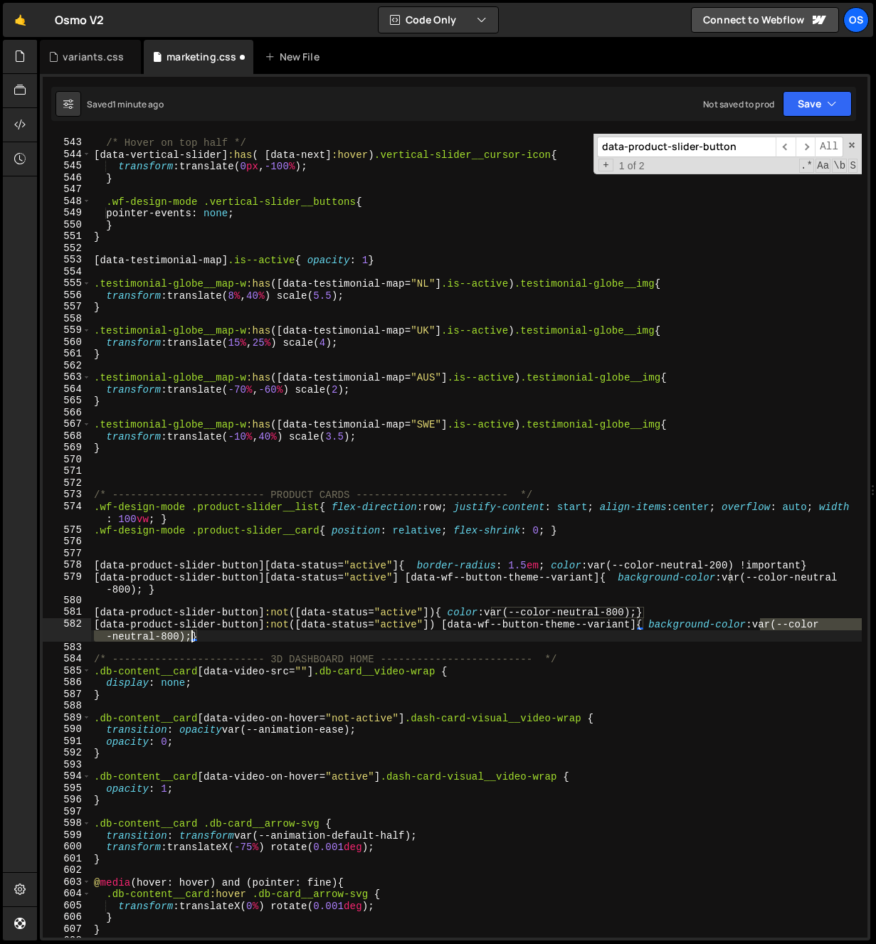
drag, startPoint x: 763, startPoint y: 625, endPoint x: 190, endPoint y: 640, distance: 572.9
click at [190, 640] on div "/* Hover on top half */ [ data-vertical-slider ] :has ( [ data-next ] :hover ) …" at bounding box center [476, 538] width 770 height 827
paste textarea "300)"
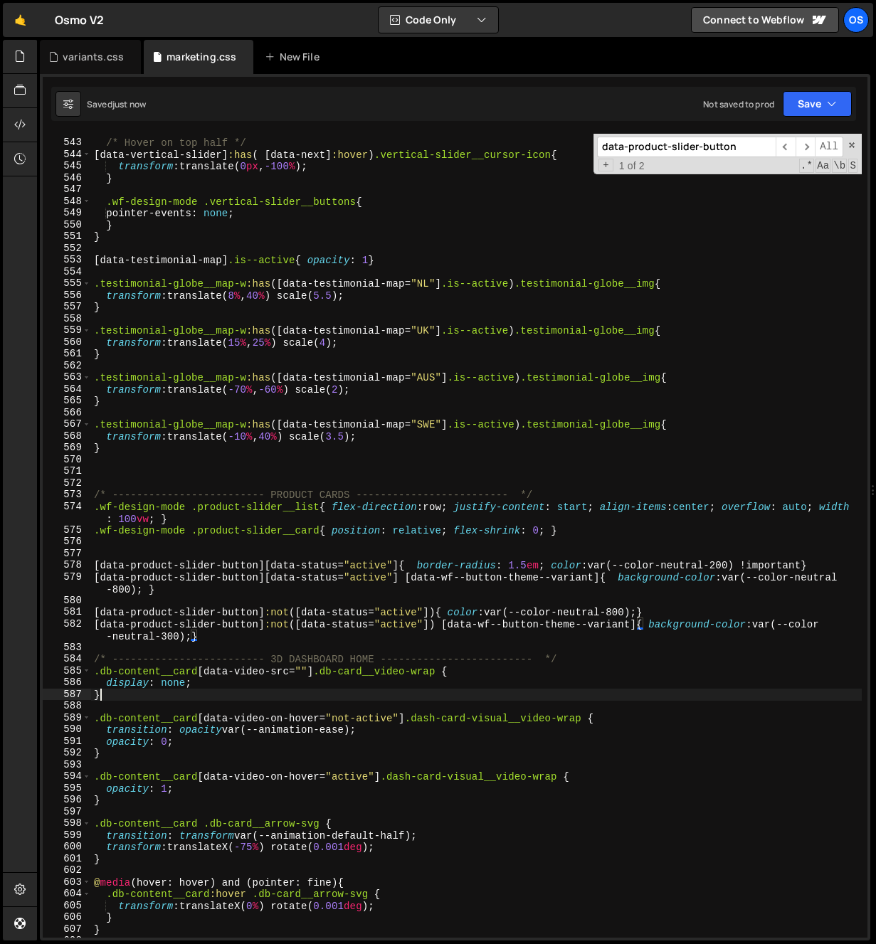
click at [380, 691] on div "/* Hover on top half */ [ data-vertical-slider ] :has ( [ data-next ] :hover ) …" at bounding box center [476, 538] width 770 height 827
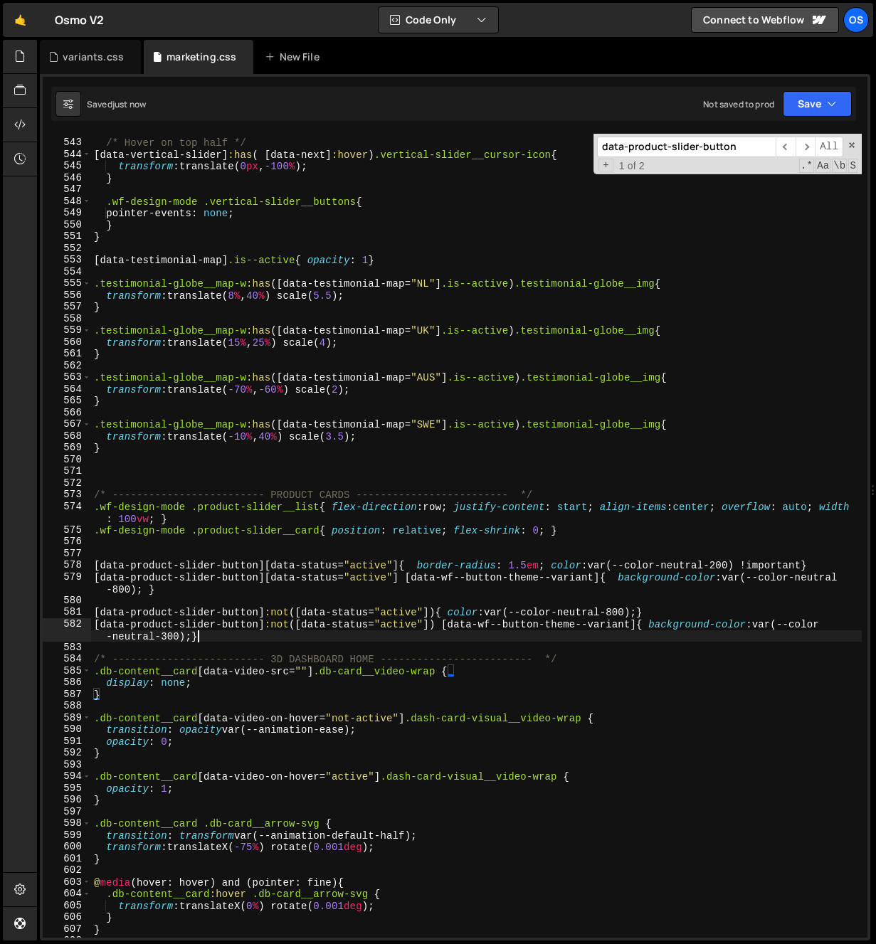
click at [593, 636] on div "/* Hover on top half */ [ data-vertical-slider ] :has ( [ data-next ] :hover ) …" at bounding box center [476, 538] width 770 height 827
click at [638, 614] on div "/* Hover on top half */ [ data-vertical-slider ] :has ( [ data-next ] :hover ) …" at bounding box center [476, 538] width 770 height 827
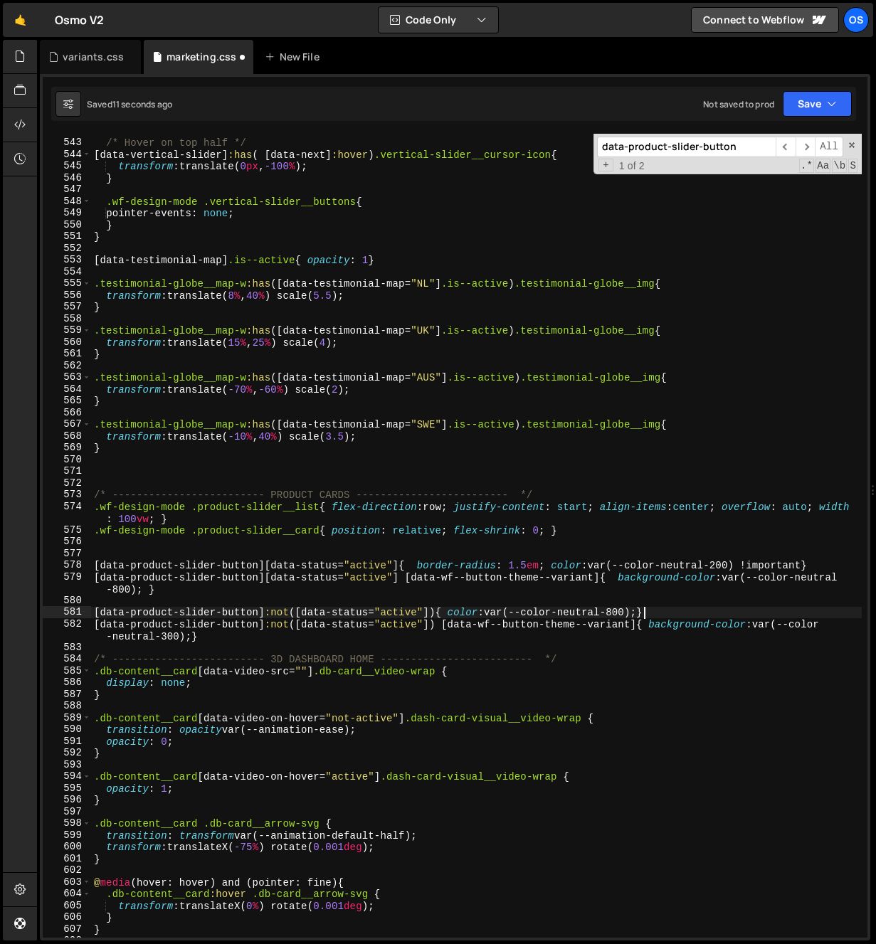
scroll to position [0, 38]
type textarea "[data-product-slider-button]:not([data-status="active"]){ color: var(--color-ne…"
